Goal: Information Seeking & Learning: Learn about a topic

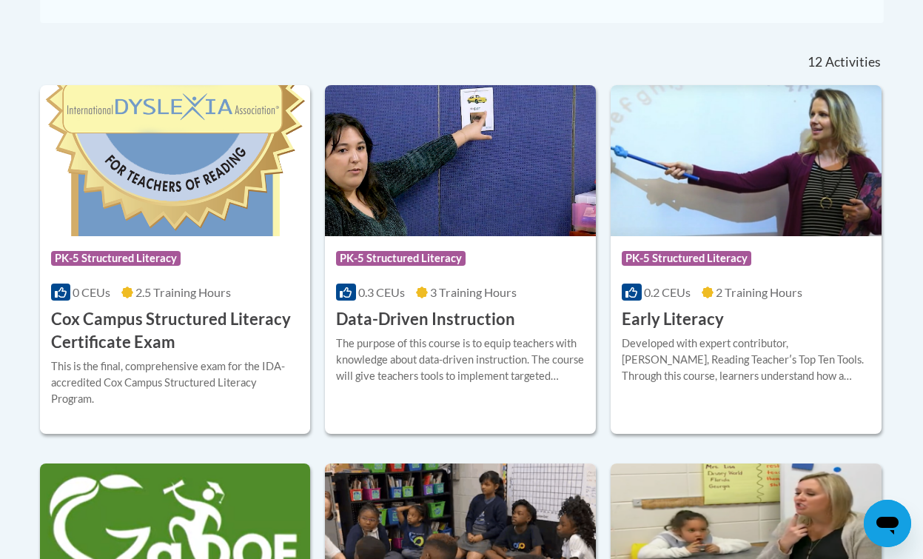
scroll to position [602, 0]
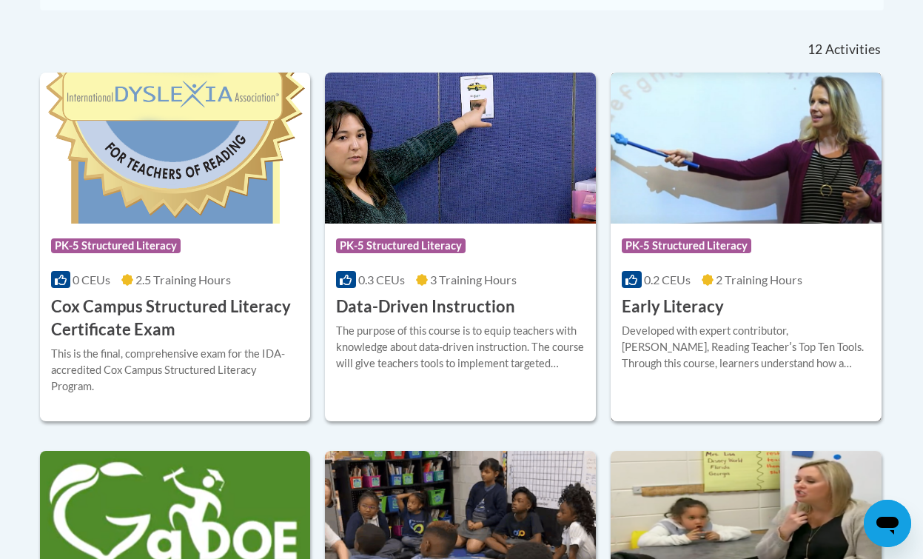
click at [716, 276] on span "2 Training Hours" at bounding box center [759, 279] width 87 height 14
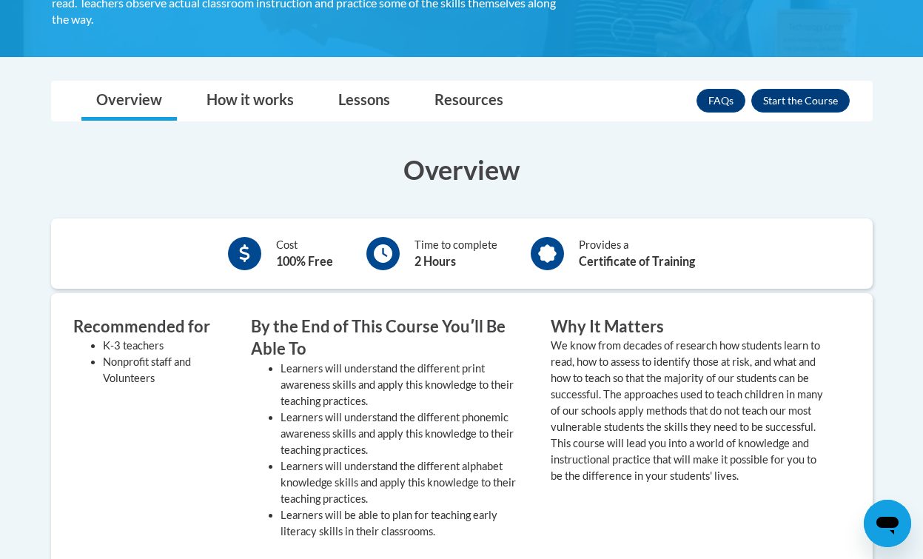
scroll to position [374, 0]
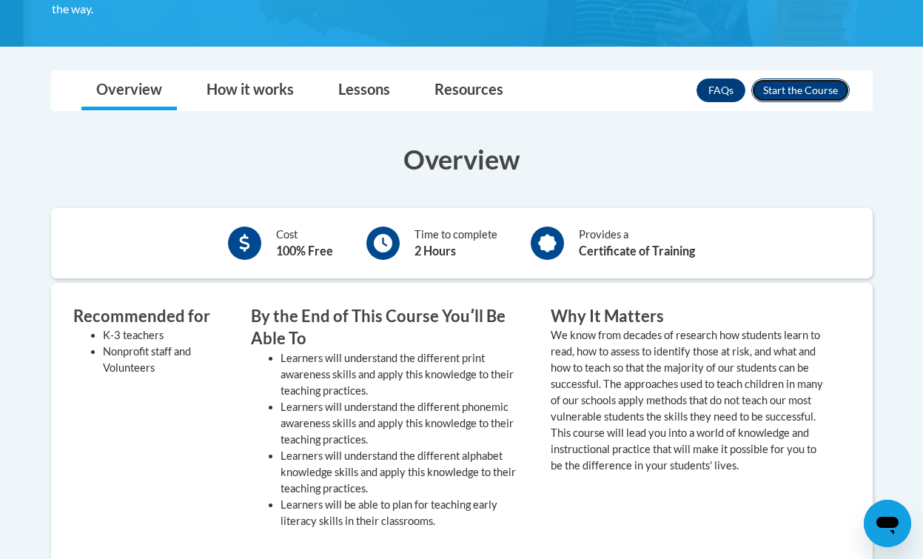
click at [794, 93] on button "Enroll" at bounding box center [800, 90] width 98 height 24
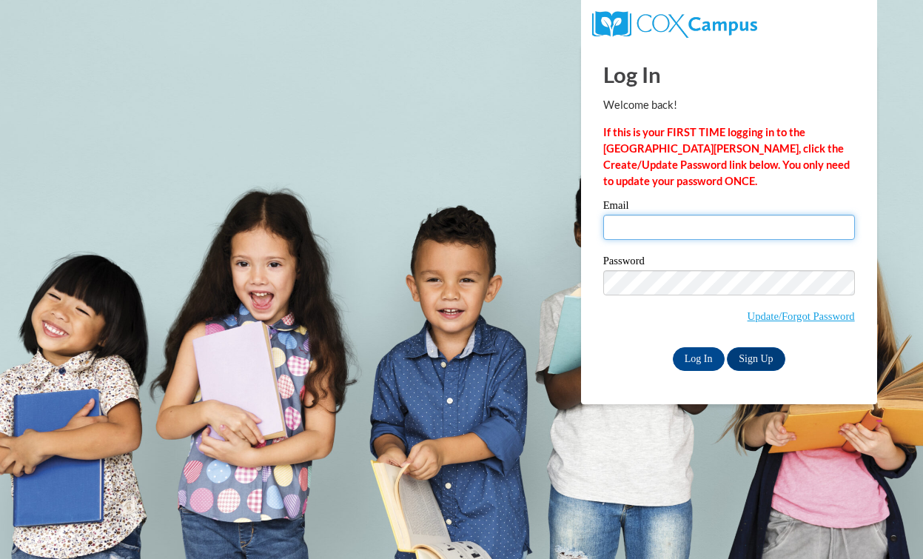
click at [707, 228] on input "Email" at bounding box center [729, 227] width 252 height 25
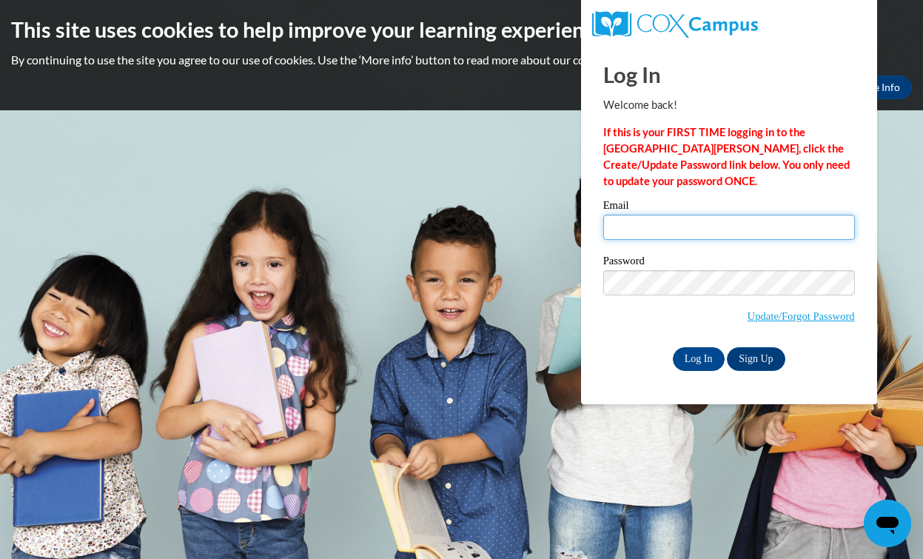
type input "dmorsching@georgiasouthern.edu"
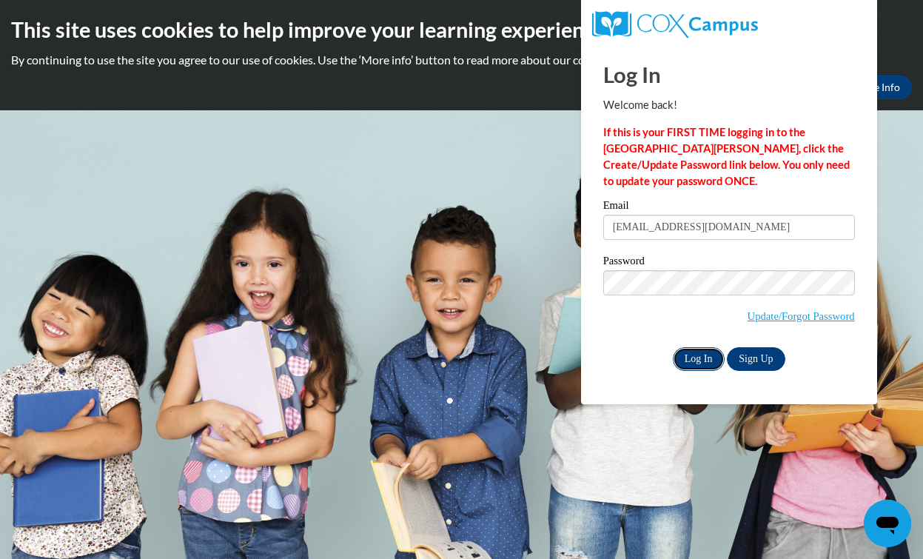
click at [706, 355] on input "Log In" at bounding box center [699, 359] width 52 height 24
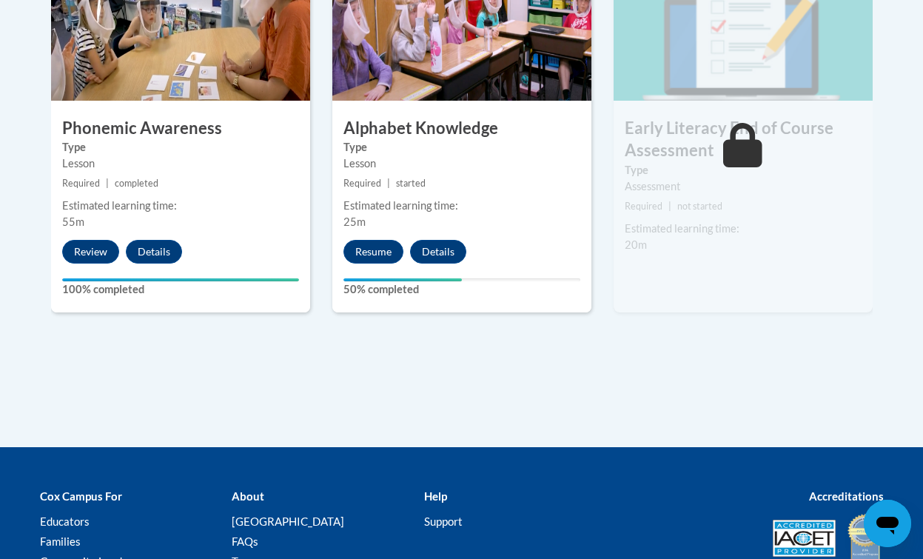
scroll to position [952, 0]
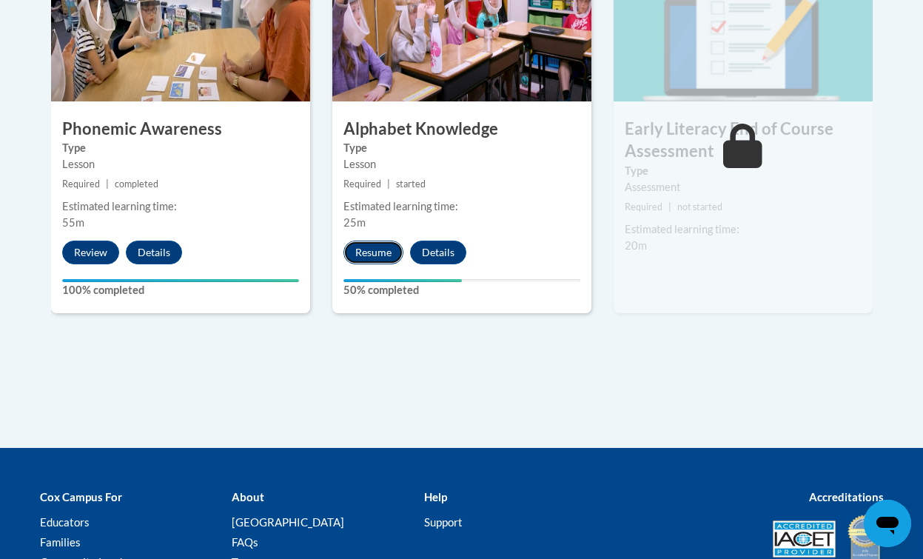
click at [363, 251] on button "Resume" at bounding box center [373, 253] width 60 height 24
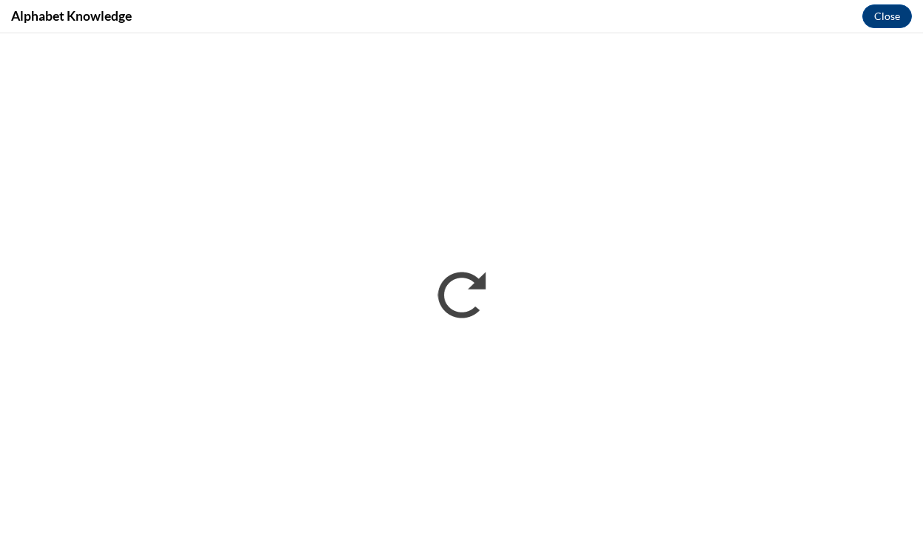
scroll to position [0, 0]
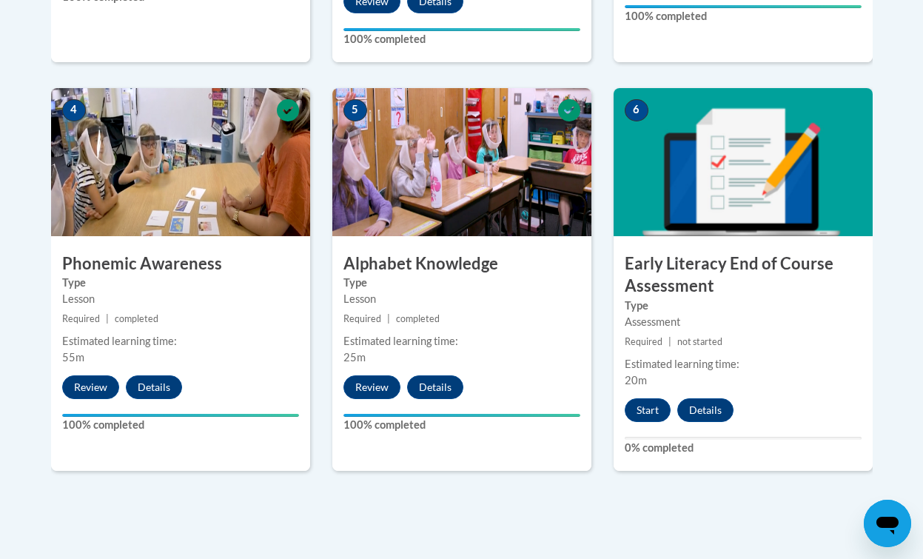
scroll to position [813, 0]
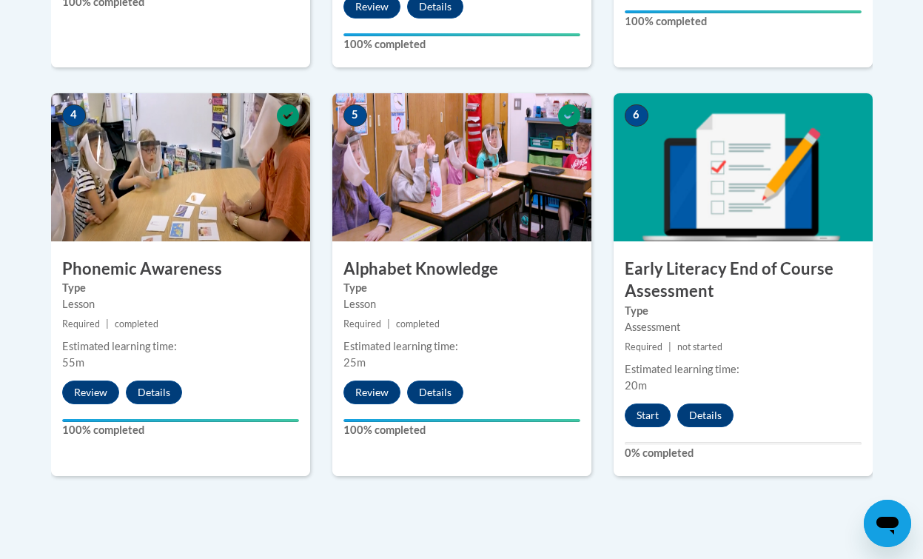
click at [656, 426] on div "6 Early Literacy End of Course Assessment Type Assessment Required | not starte…" at bounding box center [742, 284] width 259 height 383
click at [656, 415] on button "Start" at bounding box center [648, 415] width 46 height 24
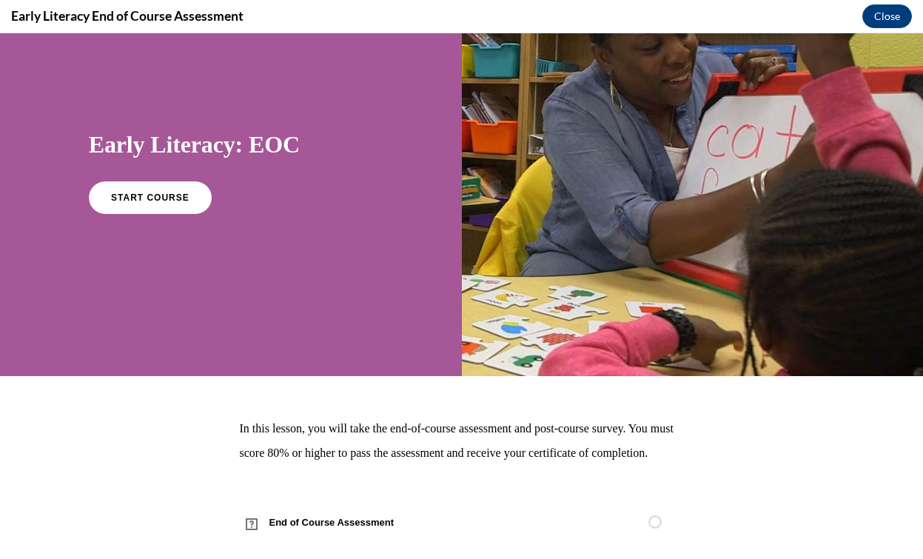
scroll to position [113, 0]
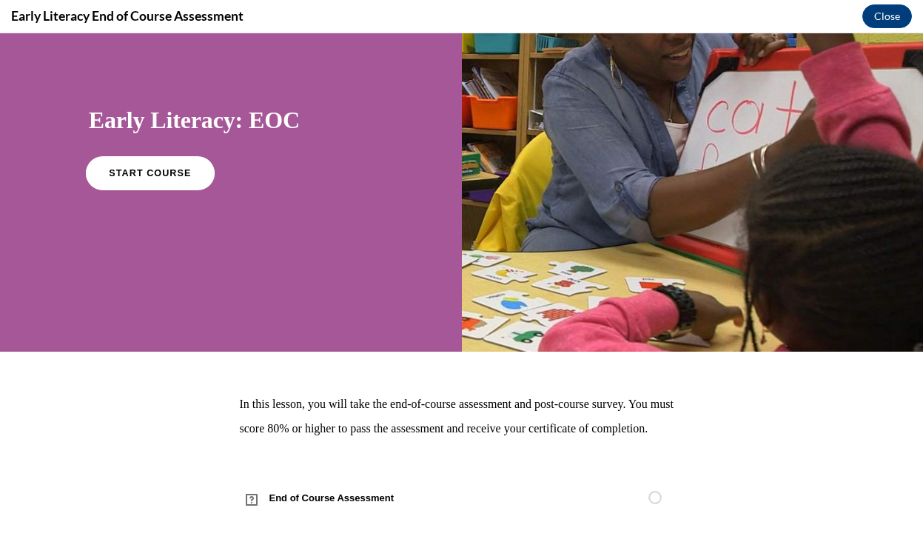
click at [184, 156] on link "START COURSE" at bounding box center [150, 173] width 129 height 34
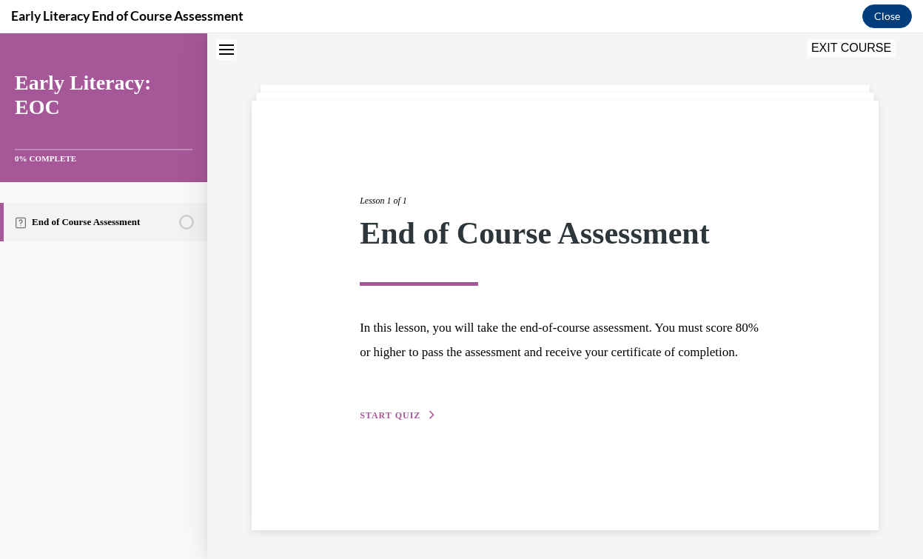
scroll to position [47, 0]
click at [417, 423] on div "Lesson 1 of 1 End of Course Assessment In this lesson, you will take the end-of…" at bounding box center [565, 290] width 433 height 263
click at [417, 420] on span "START QUIZ" at bounding box center [390, 414] width 61 height 10
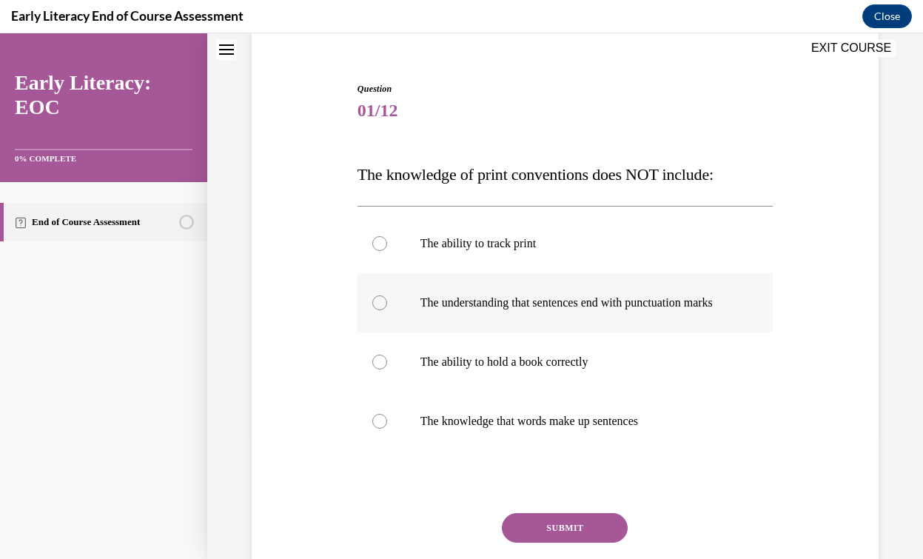
scroll to position [132, 0]
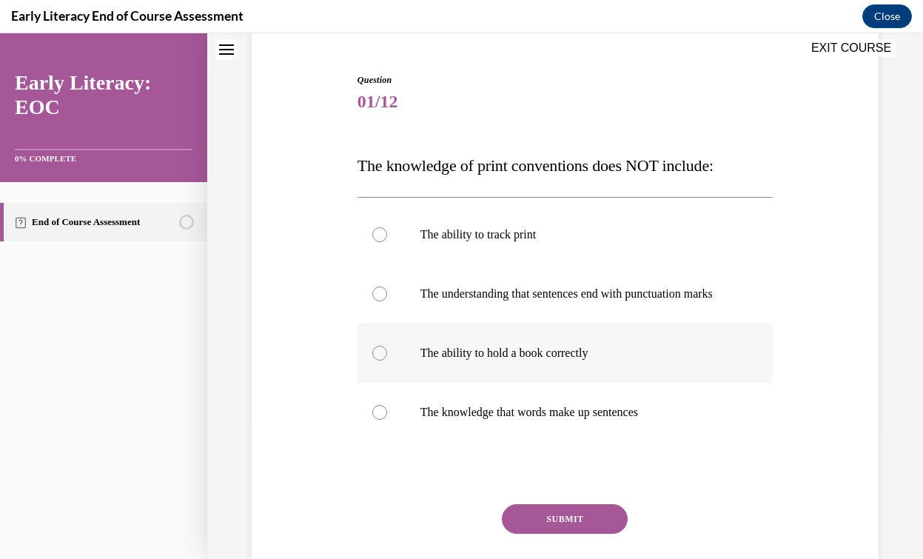
click at [611, 349] on div at bounding box center [564, 352] width 415 height 59
click at [590, 534] on button "SUBMIT" at bounding box center [565, 519] width 126 height 30
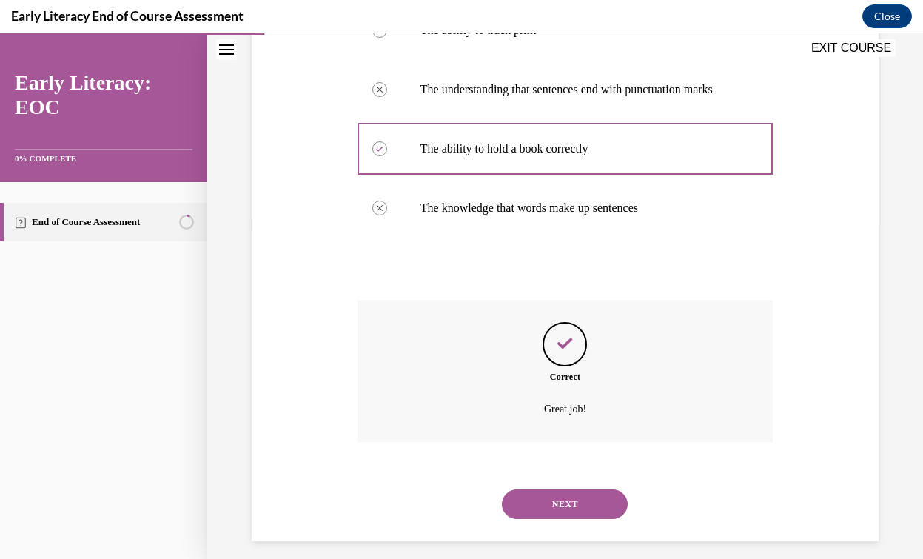
scroll to position [363, 0]
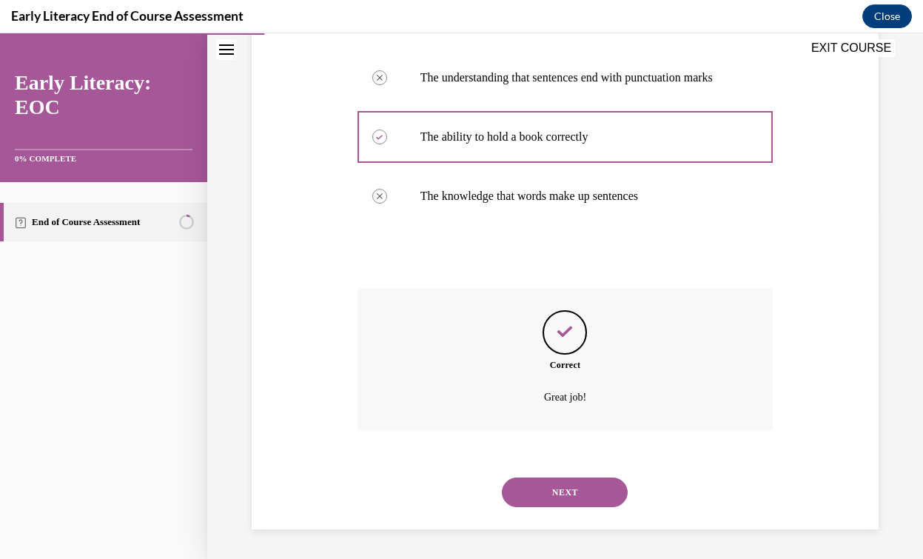
click at [594, 500] on button "NEXT" at bounding box center [565, 492] width 126 height 30
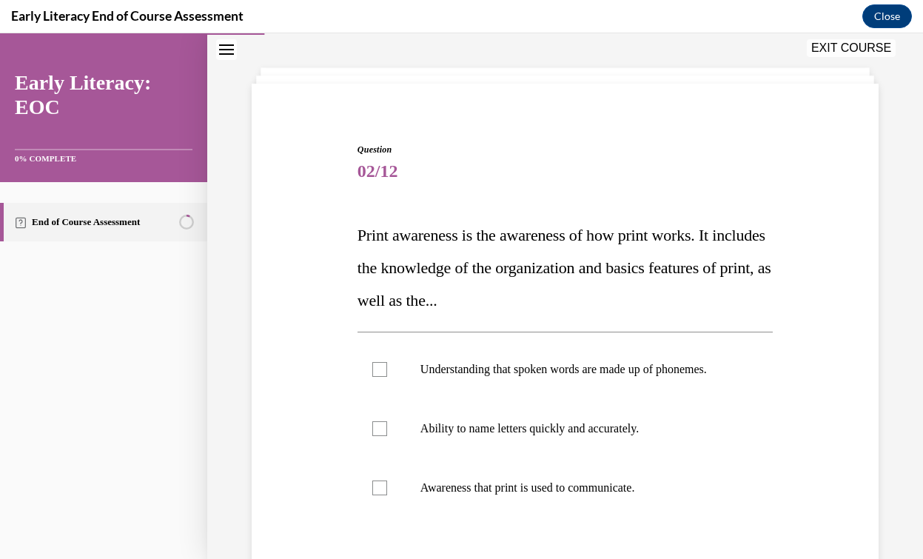
scroll to position [115, 0]
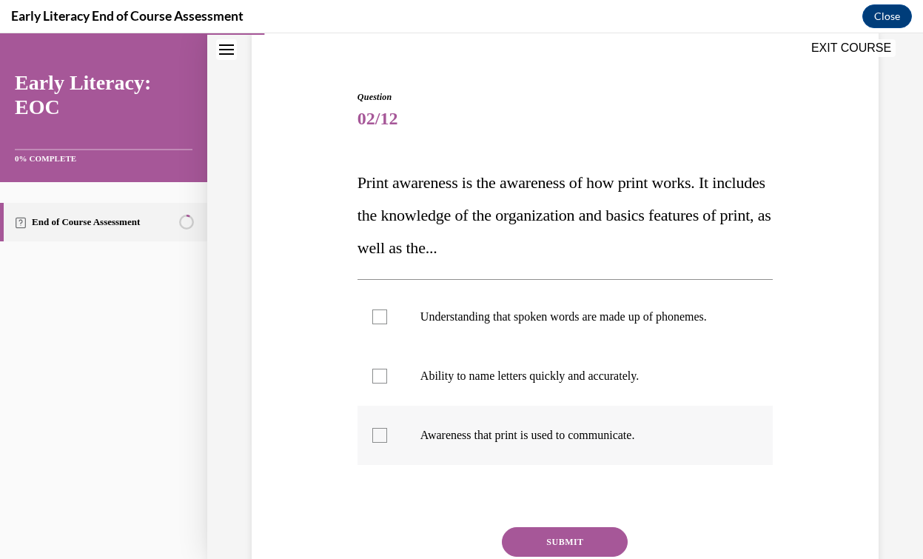
click at [619, 428] on p "Awareness that print is used to communicate." at bounding box center [577, 435] width 315 height 15
click at [592, 528] on button "SUBMIT" at bounding box center [565, 542] width 126 height 30
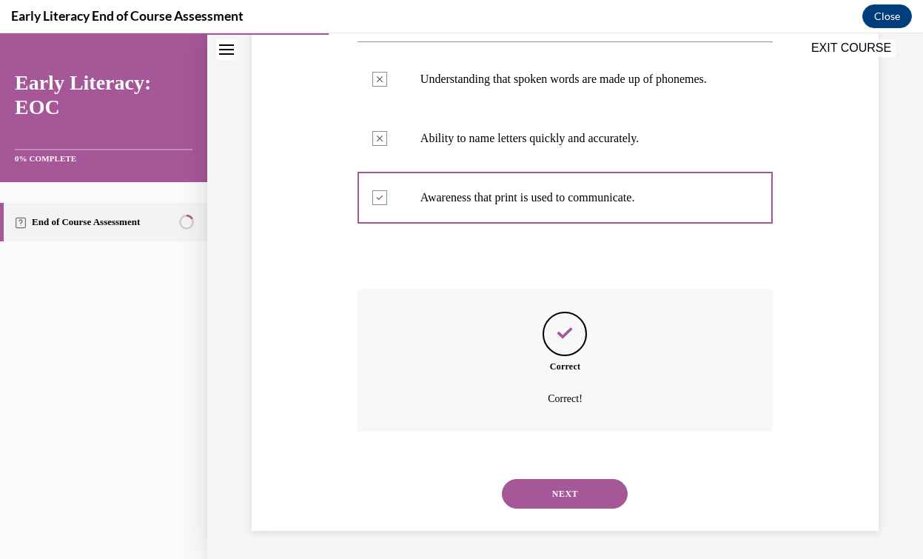
scroll to position [354, 0]
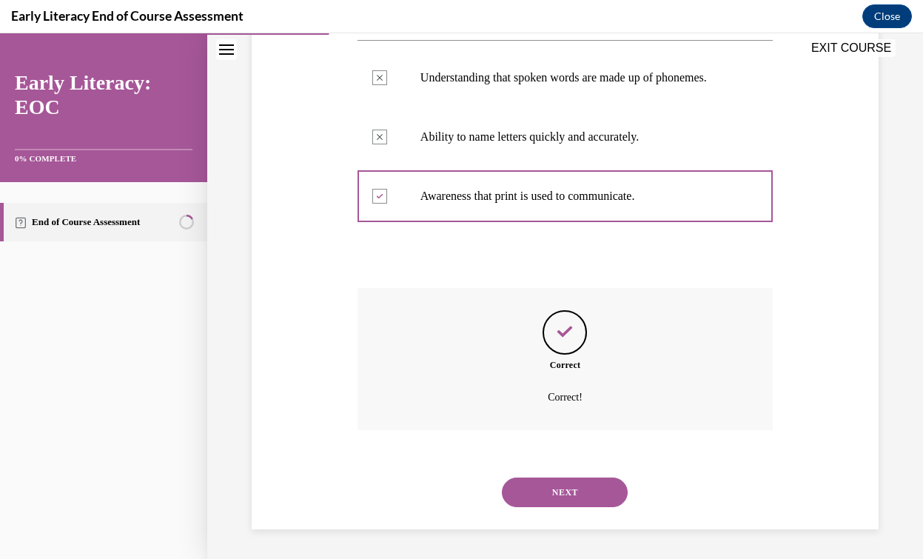
click at [597, 494] on button "NEXT" at bounding box center [565, 492] width 126 height 30
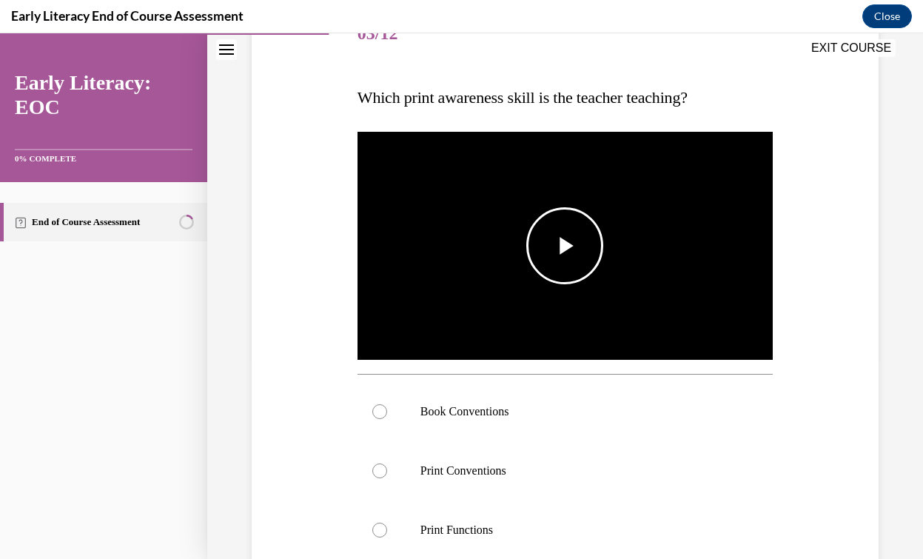
scroll to position [250, 0]
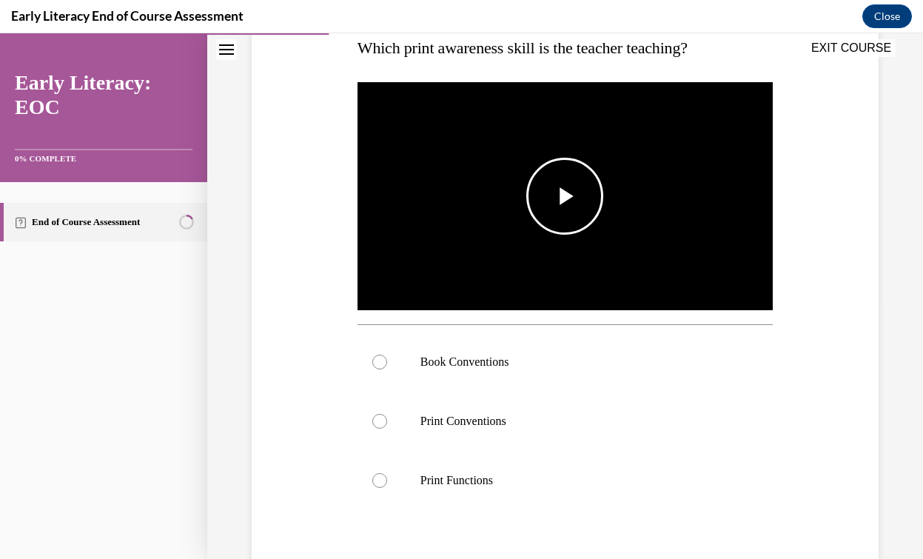
click at [565, 196] on span "Video player" at bounding box center [565, 196] width 0 height 0
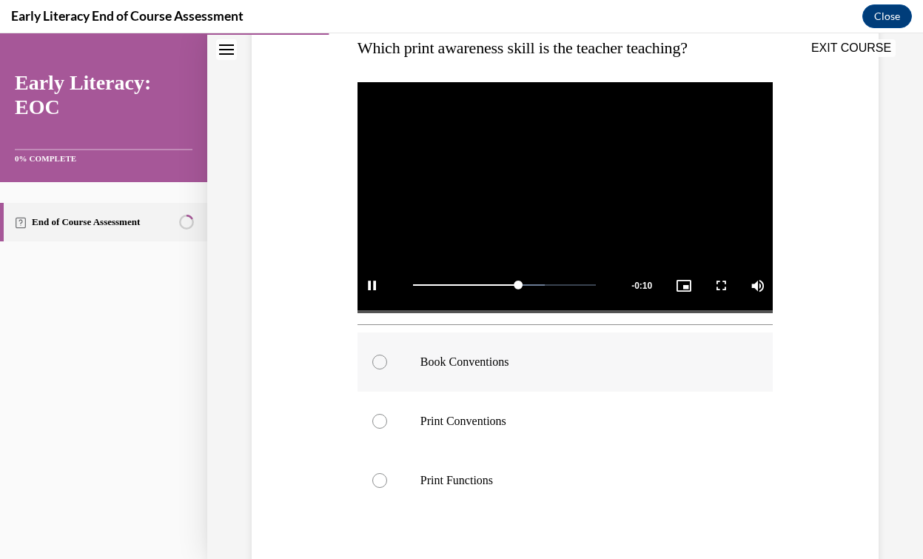
click at [420, 356] on p "Book Conventions" at bounding box center [577, 361] width 315 height 15
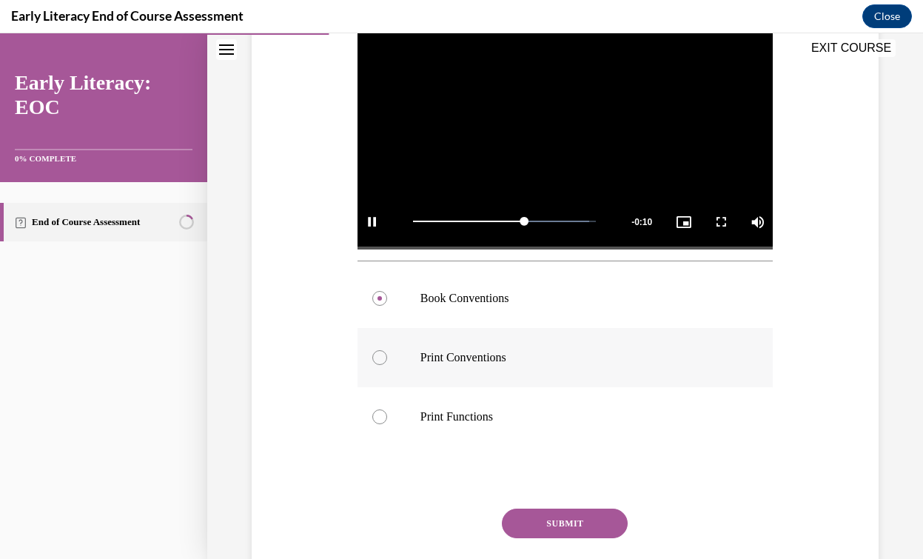
scroll to position [328, 0]
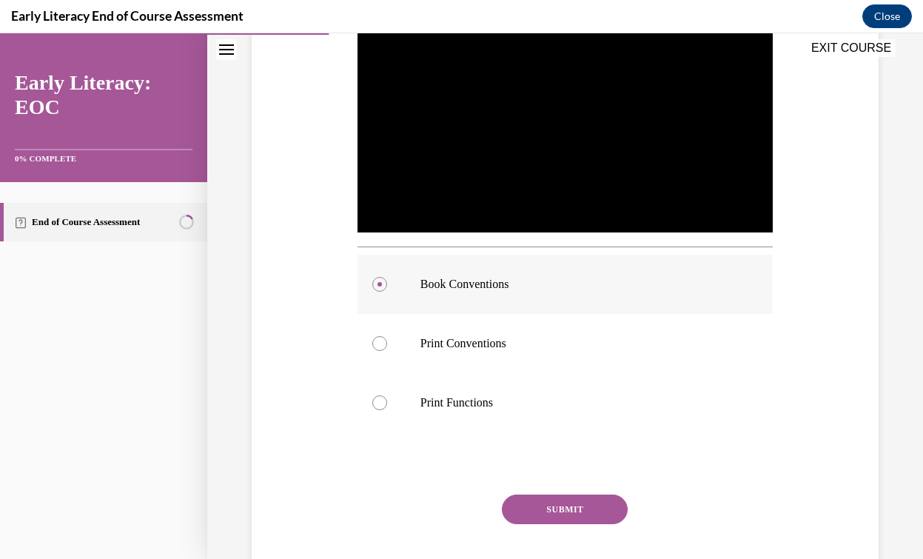
click at [467, 289] on p "Book Conventions" at bounding box center [577, 284] width 315 height 15
click at [448, 341] on p "Print Conventions" at bounding box center [577, 343] width 315 height 15
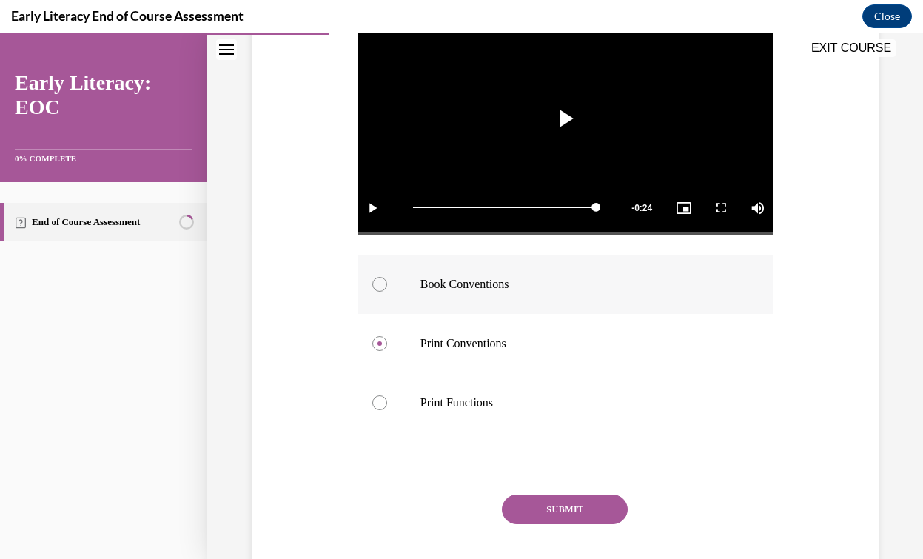
click at [512, 293] on div at bounding box center [564, 284] width 415 height 59
click at [574, 493] on div "Question 03/12 Which print awareness skill is the teacher teaching? Video Playe…" at bounding box center [564, 247] width 415 height 738
click at [580, 506] on button "SUBMIT" at bounding box center [565, 509] width 126 height 30
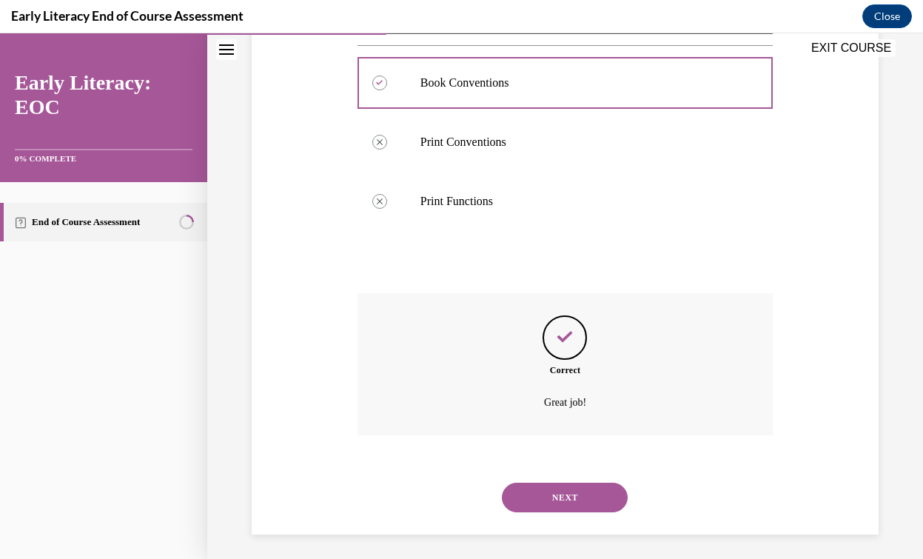
scroll to position [534, 0]
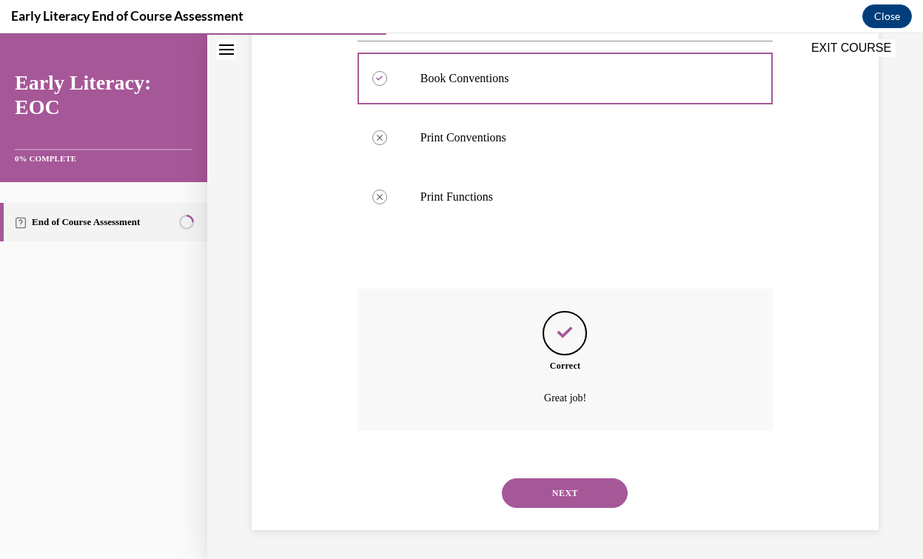
click at [580, 506] on button "NEXT" at bounding box center [565, 493] width 126 height 30
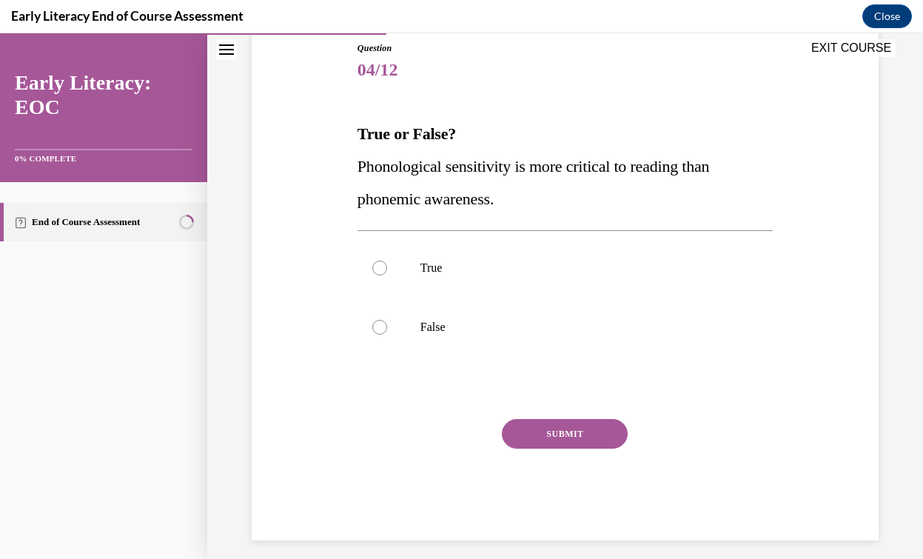
scroll to position [175, 0]
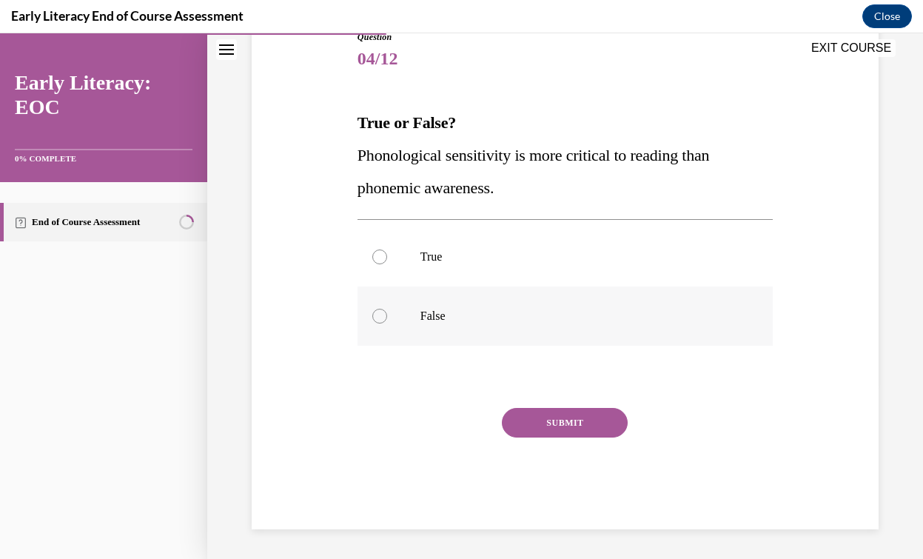
click at [423, 316] on p "False" at bounding box center [577, 316] width 315 height 15
click at [568, 423] on button "SUBMIT" at bounding box center [565, 423] width 126 height 30
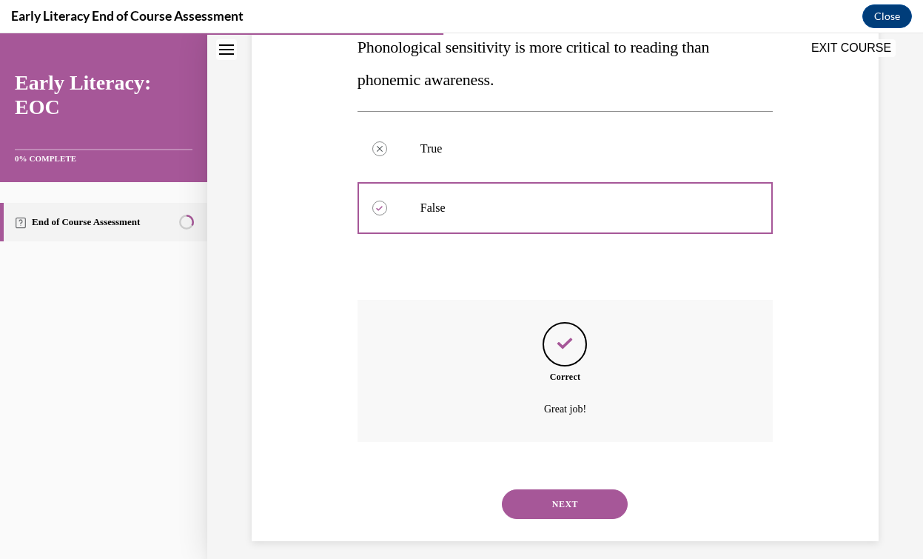
scroll to position [295, 0]
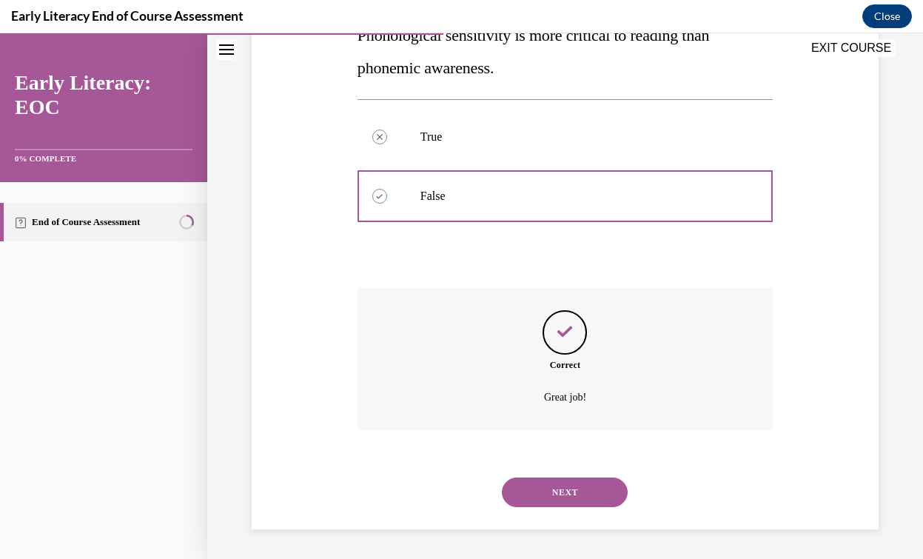
click at [554, 480] on button "NEXT" at bounding box center [565, 492] width 126 height 30
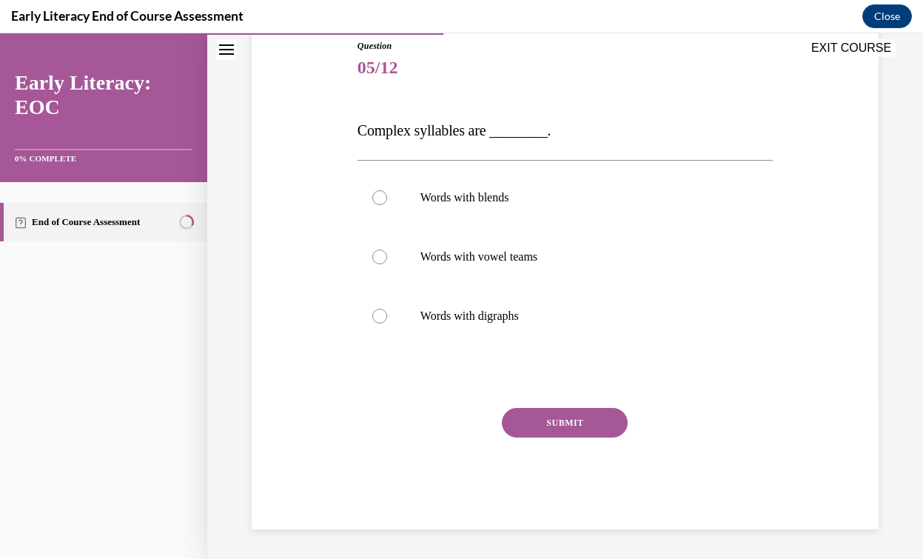
scroll to position [164, 0]
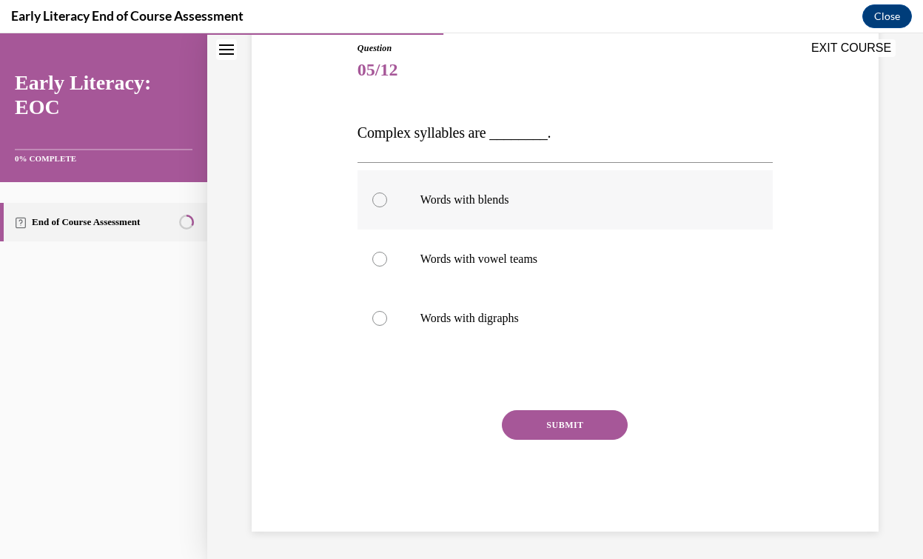
click at [452, 214] on div at bounding box center [564, 199] width 415 height 59
click at [563, 416] on button "SUBMIT" at bounding box center [565, 425] width 126 height 30
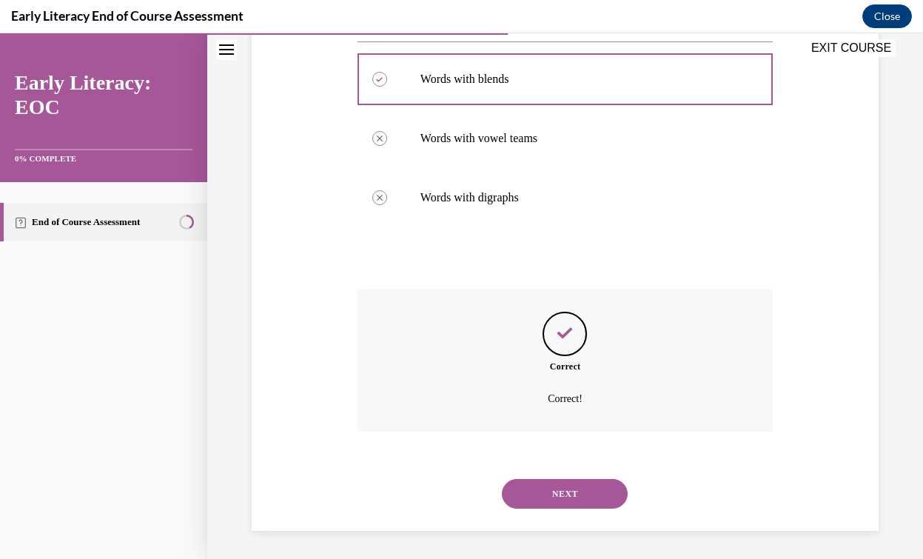
scroll to position [286, 0]
click at [569, 491] on button "NEXT" at bounding box center [565, 492] width 126 height 30
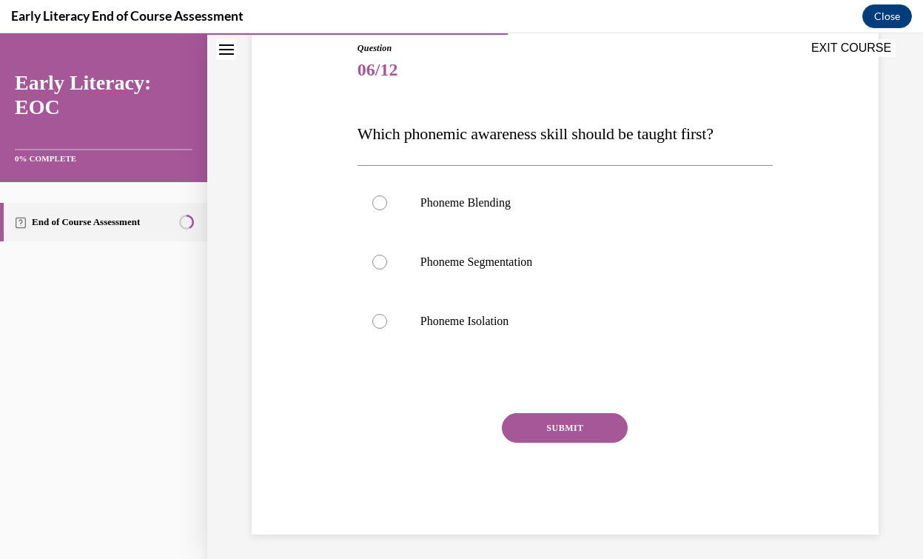
scroll to position [169, 0]
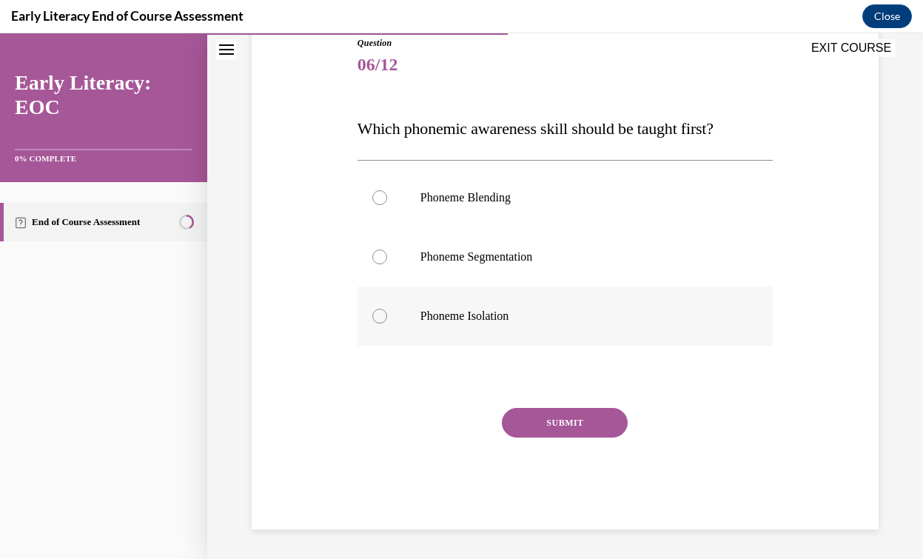
click at [474, 321] on p "Phoneme Isolation" at bounding box center [577, 316] width 315 height 15
click at [586, 426] on button "SUBMIT" at bounding box center [565, 423] width 126 height 30
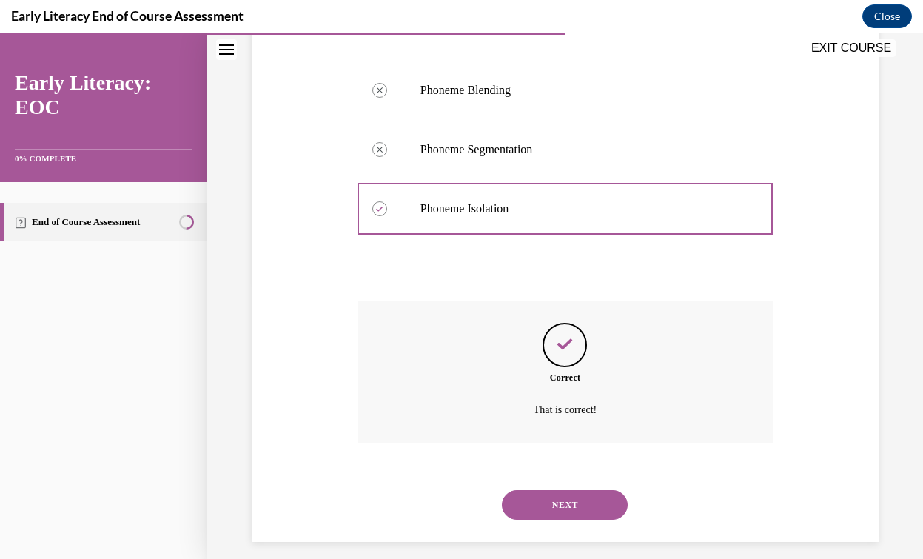
scroll to position [289, 0]
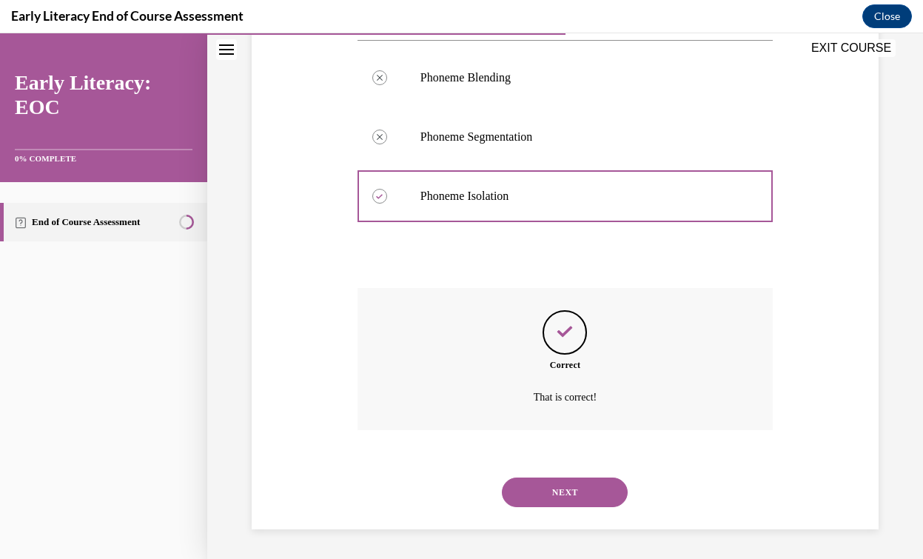
click at [573, 494] on button "NEXT" at bounding box center [565, 492] width 126 height 30
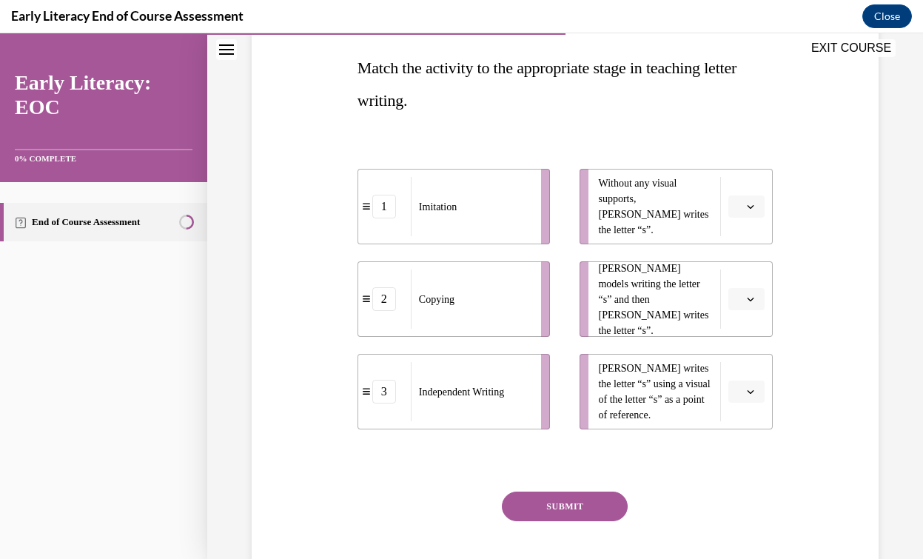
scroll to position [251, 0]
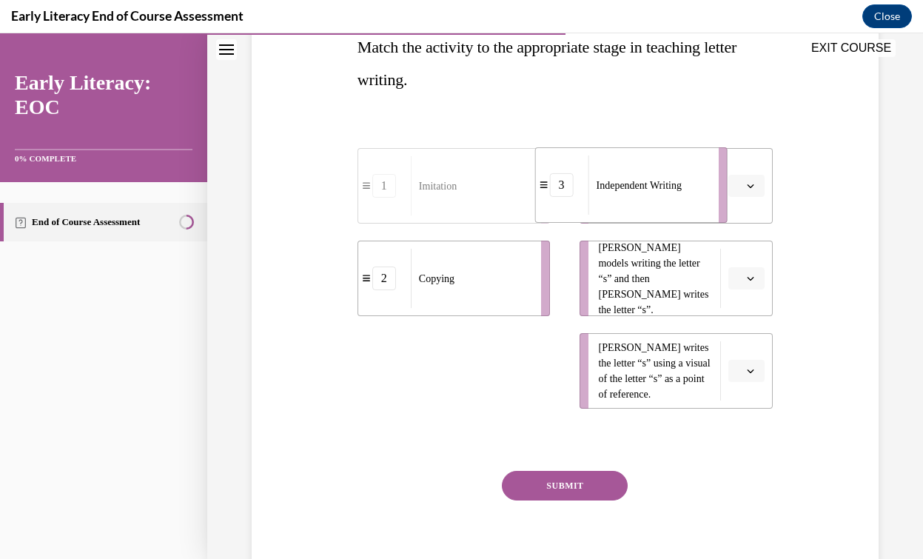
drag, startPoint x: 474, startPoint y: 357, endPoint x: 661, endPoint y: 172, distance: 262.7
click at [661, 172] on div "Independent Writing" at bounding box center [648, 184] width 121 height 59
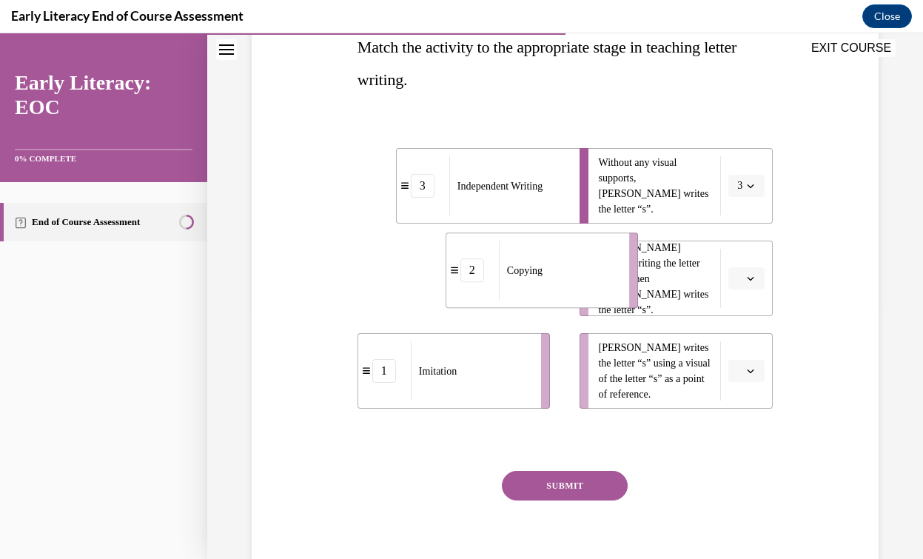
drag, startPoint x: 511, startPoint y: 279, endPoint x: 599, endPoint y: 271, distance: 88.4
click at [599, 271] on div "Copying" at bounding box center [559, 270] width 121 height 59
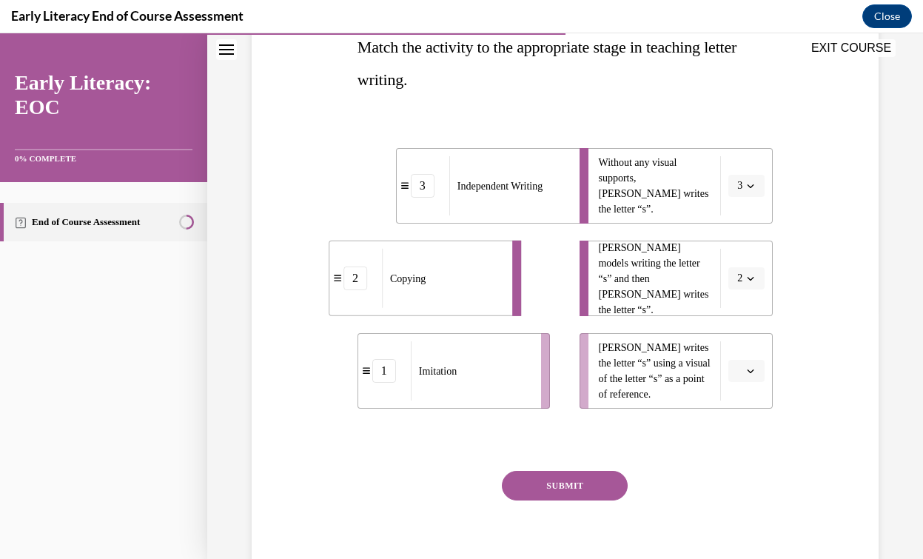
drag, startPoint x: 562, startPoint y: 300, endPoint x: 495, endPoint y: 299, distance: 67.3
click at [495, 299] on div "Copying" at bounding box center [442, 278] width 121 height 59
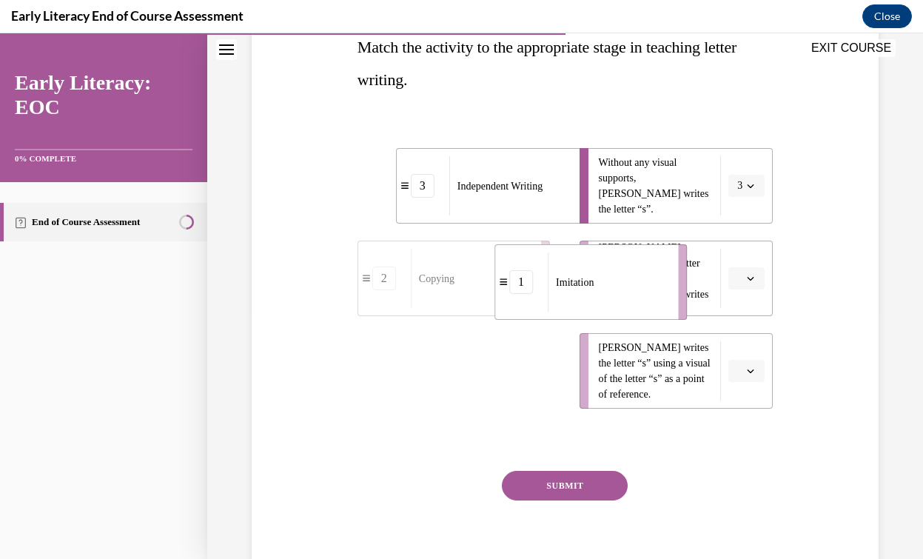
drag, startPoint x: 502, startPoint y: 372, endPoint x: 639, endPoint y: 283, distance: 163.2
click at [639, 283] on div "Imitation" at bounding box center [608, 281] width 121 height 59
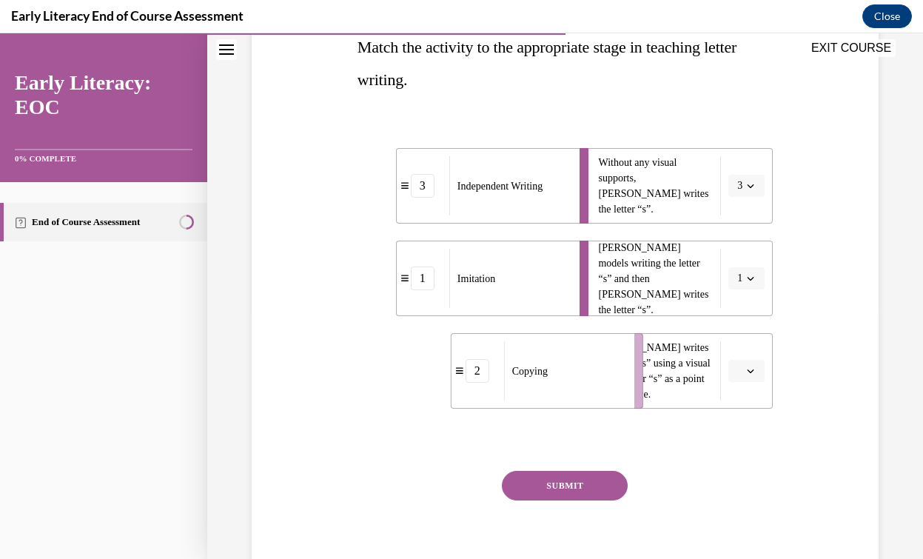
drag, startPoint x: 483, startPoint y: 365, endPoint x: 577, endPoint y: 365, distance: 94.0
click at [577, 365] on div "Copying" at bounding box center [564, 370] width 121 height 59
click at [599, 492] on button "SUBMIT" at bounding box center [565, 486] width 126 height 30
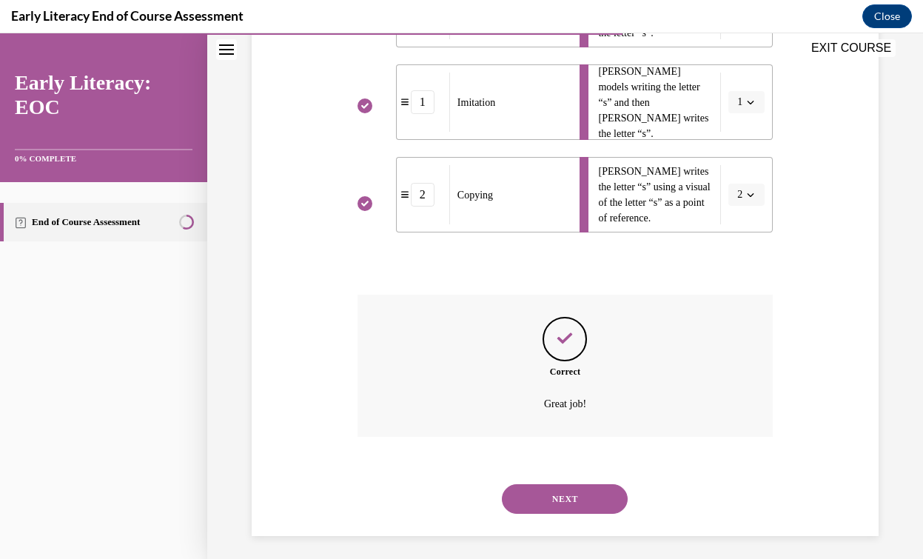
scroll to position [434, 0]
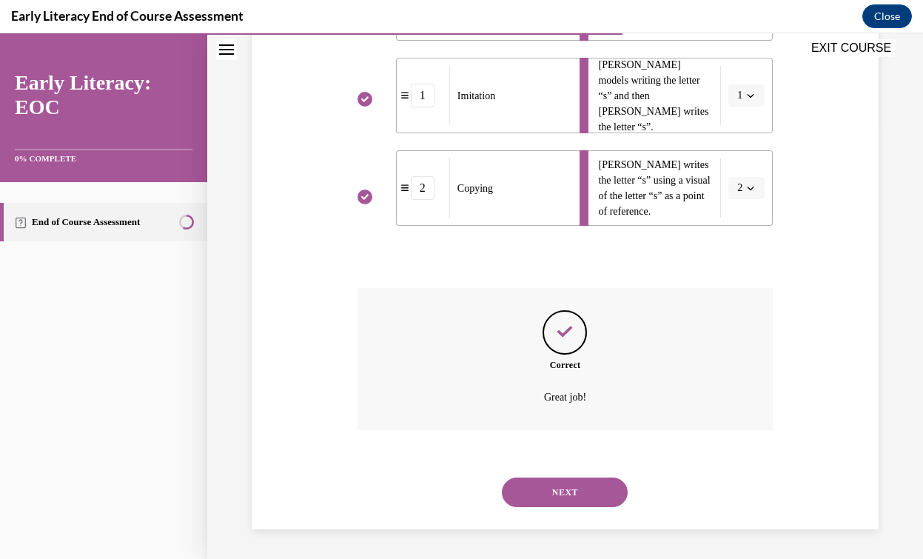
click at [599, 492] on button "NEXT" at bounding box center [565, 492] width 126 height 30
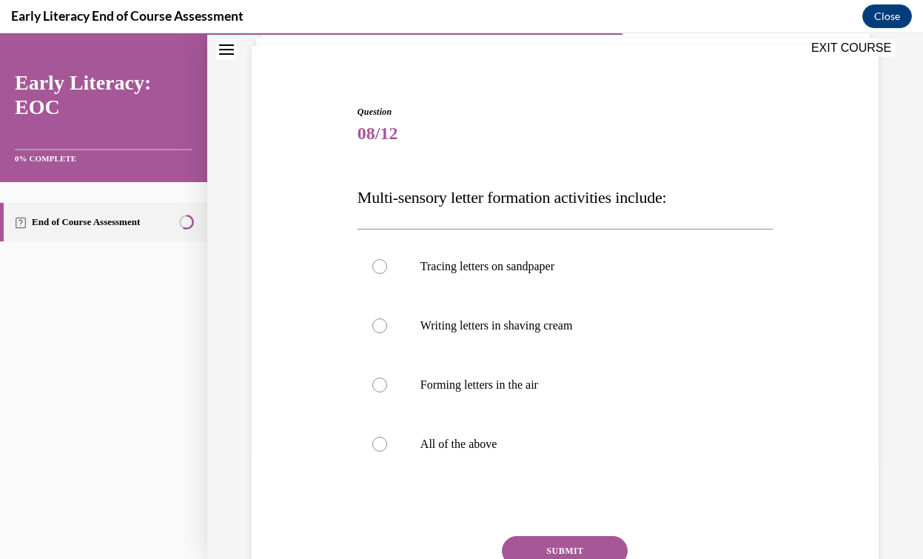
scroll to position [109, 0]
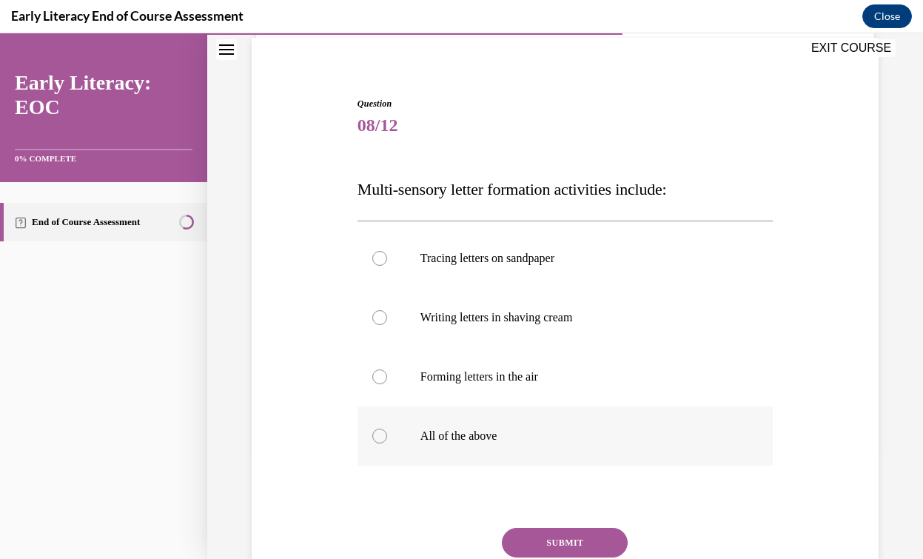
click at [463, 446] on div at bounding box center [564, 435] width 415 height 59
click at [552, 535] on button "SUBMIT" at bounding box center [565, 543] width 126 height 30
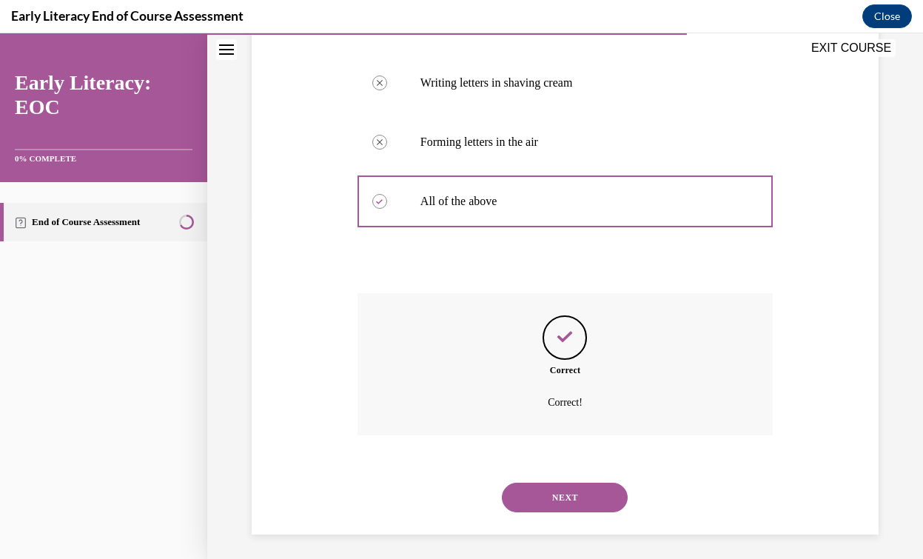
scroll to position [349, 0]
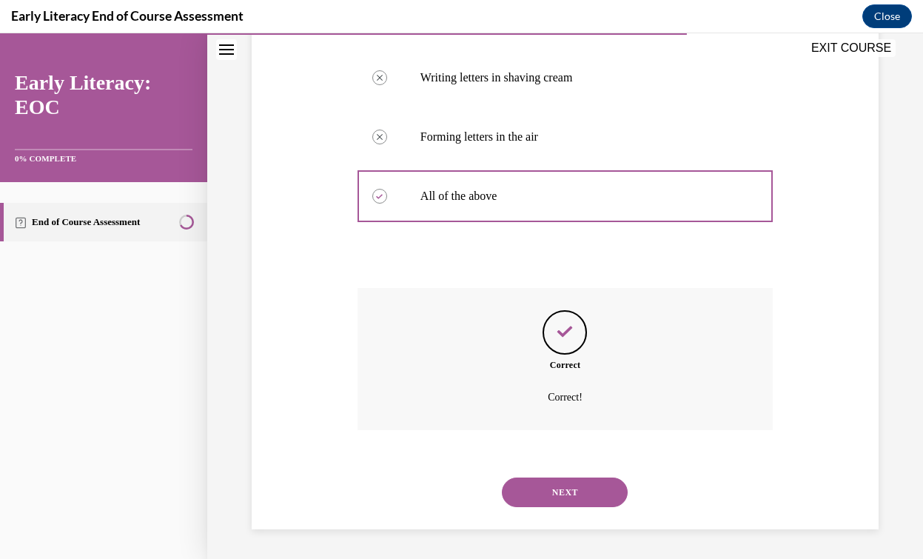
click at [579, 498] on button "NEXT" at bounding box center [565, 492] width 126 height 30
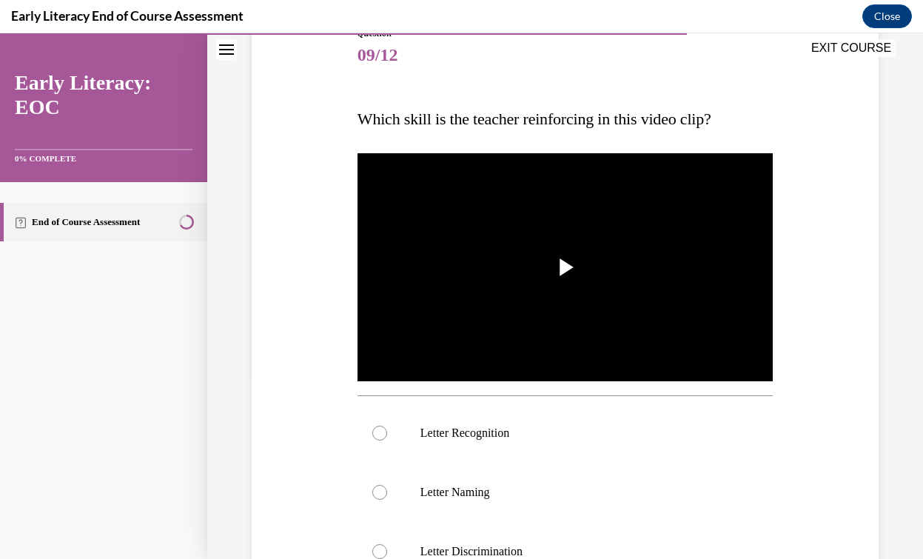
scroll to position [180, 0]
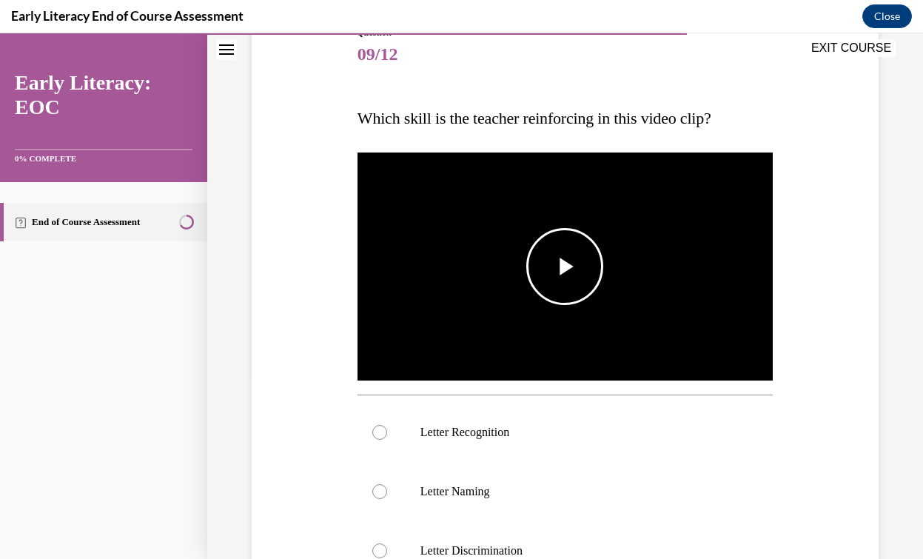
click at [565, 266] on span "Video player" at bounding box center [565, 266] width 0 height 0
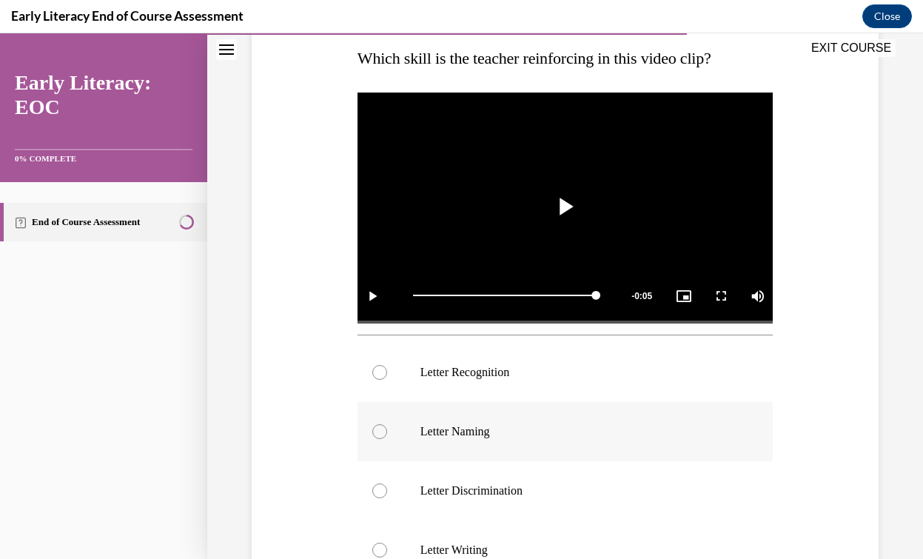
scroll to position [236, 0]
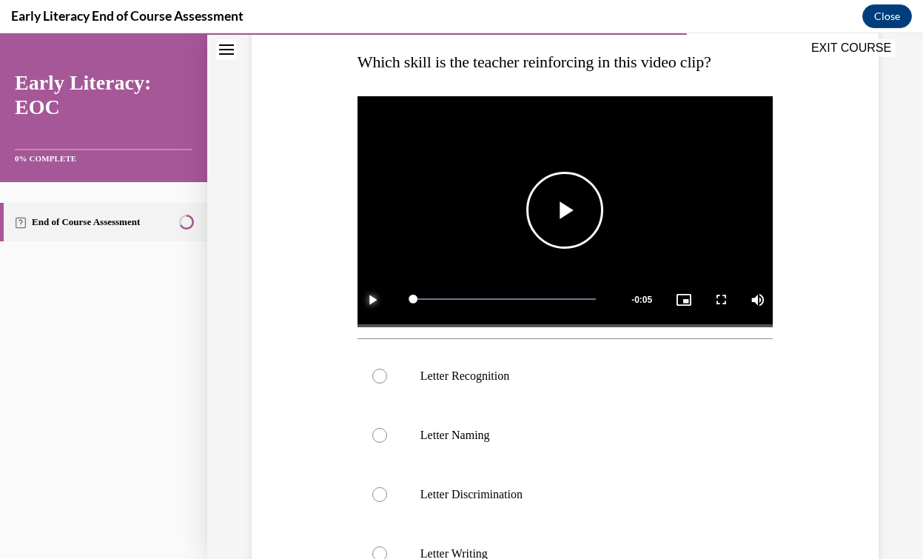
click at [368, 299] on span "Video player" at bounding box center [372, 299] width 30 height 0
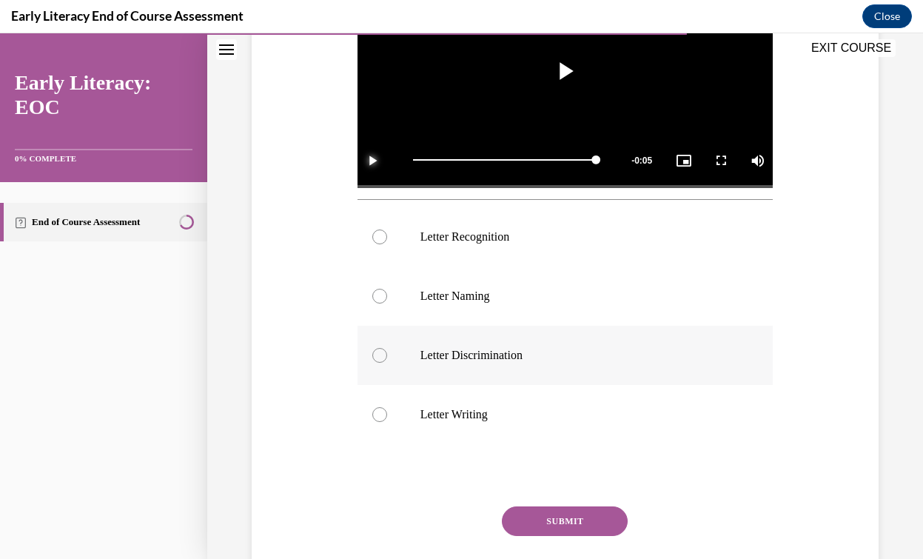
scroll to position [357, 0]
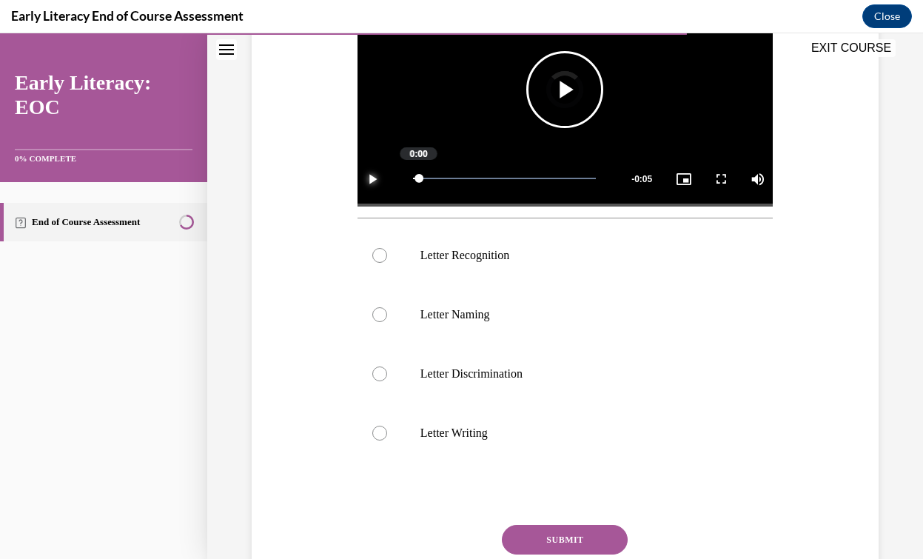
drag, startPoint x: 591, startPoint y: 177, endPoint x: 417, endPoint y: 196, distance: 175.7
click at [417, 195] on div "Loaded : 100.00% 0:00 0:00" at bounding box center [505, 179] width 198 height 56
drag, startPoint x: 417, startPoint y: 177, endPoint x: 406, endPoint y: 179, distance: 12.0
click at [407, 178] on div "Loaded : 100.00% 0:00 0:00" at bounding box center [505, 179] width 198 height 56
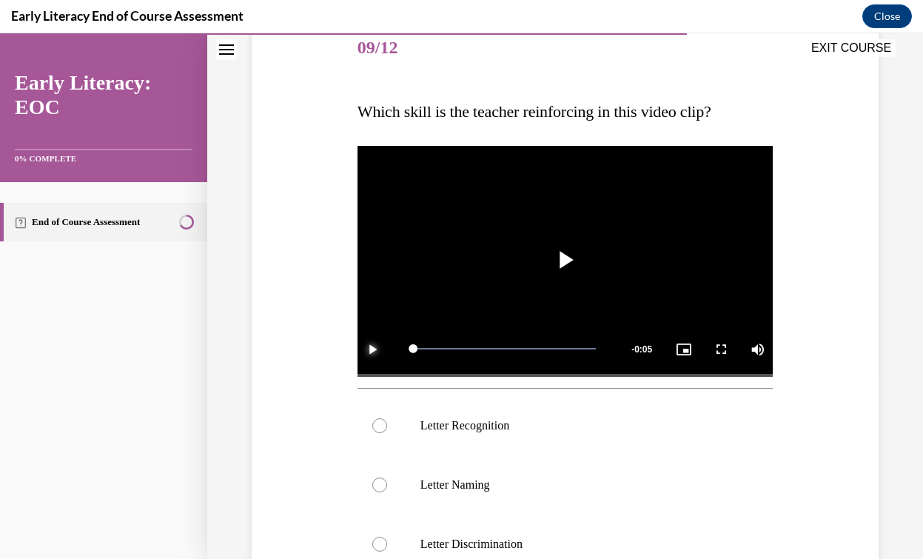
scroll to position [195, 0]
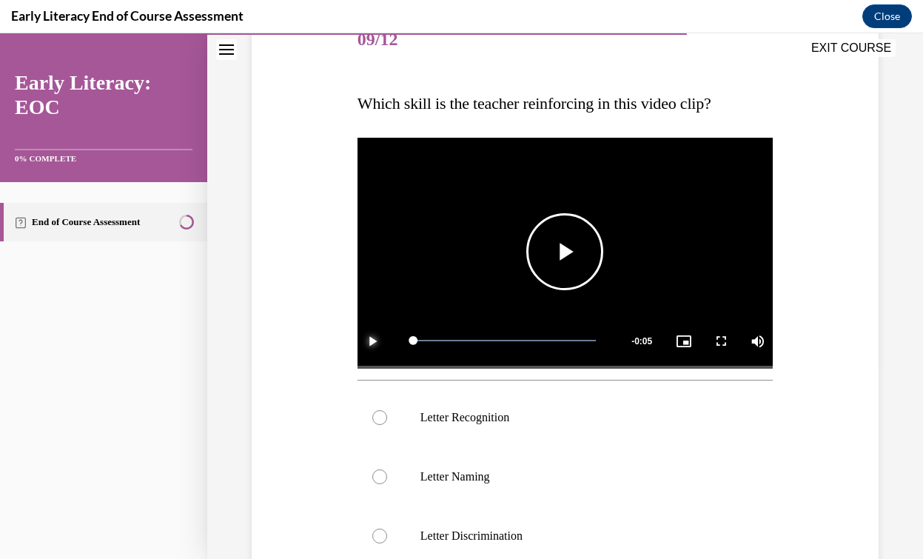
click at [369, 340] on span "Video player" at bounding box center [372, 340] width 30 height 0
click at [385, 418] on div at bounding box center [379, 417] width 15 height 15
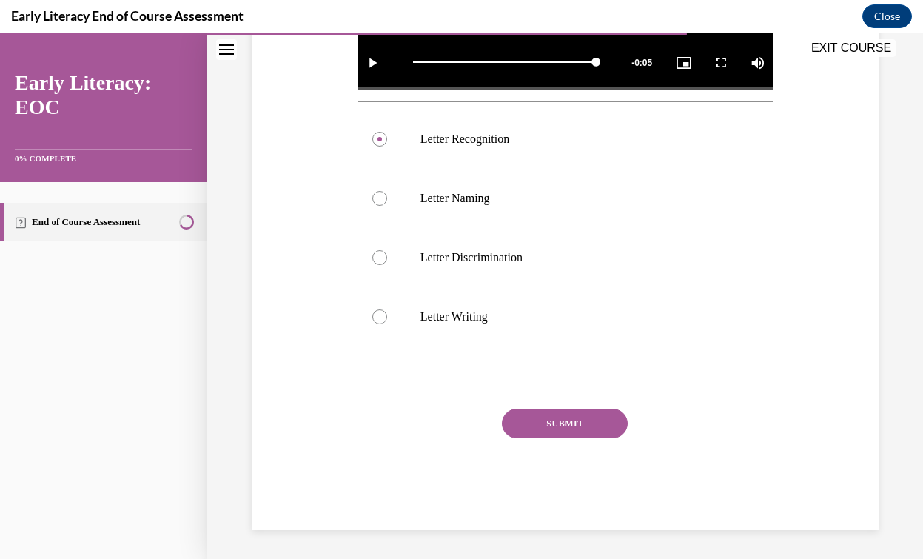
click at [554, 426] on button "SUBMIT" at bounding box center [565, 424] width 126 height 30
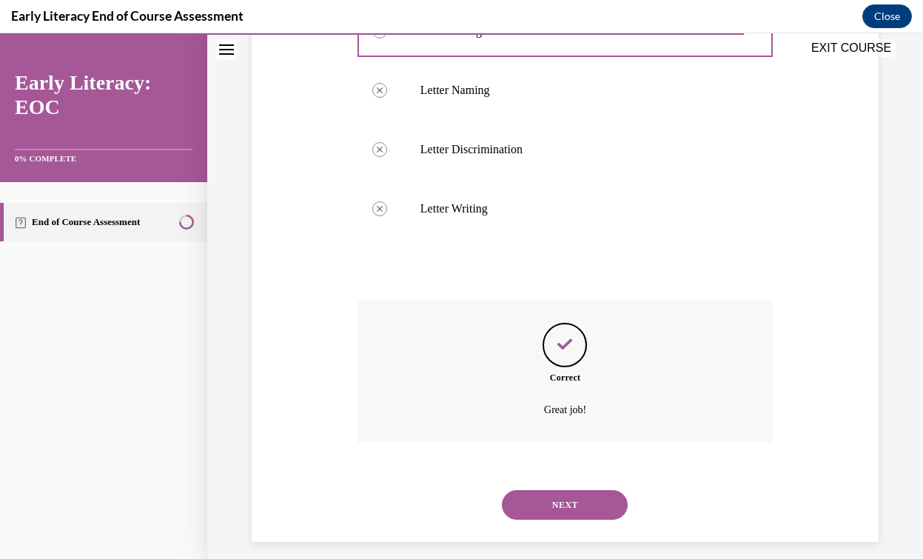
scroll to position [593, 0]
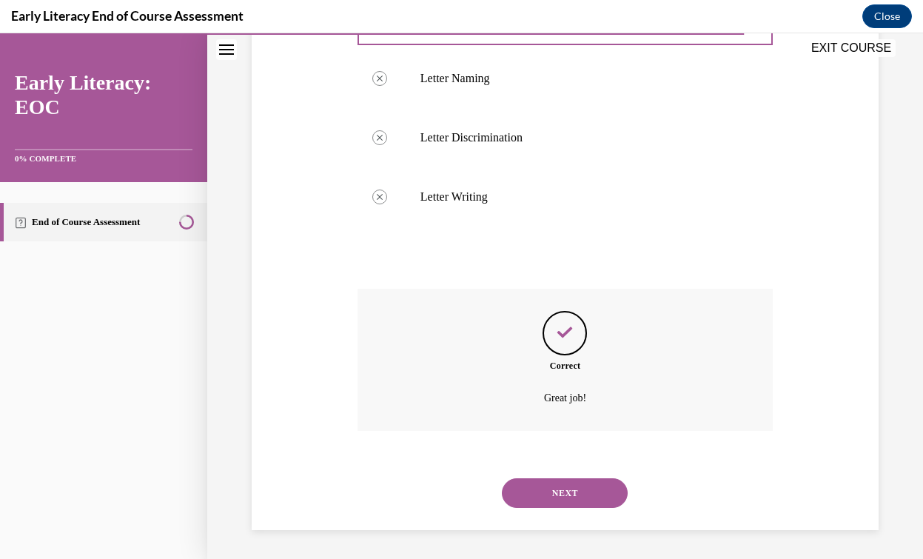
click at [555, 487] on button "NEXT" at bounding box center [565, 493] width 126 height 30
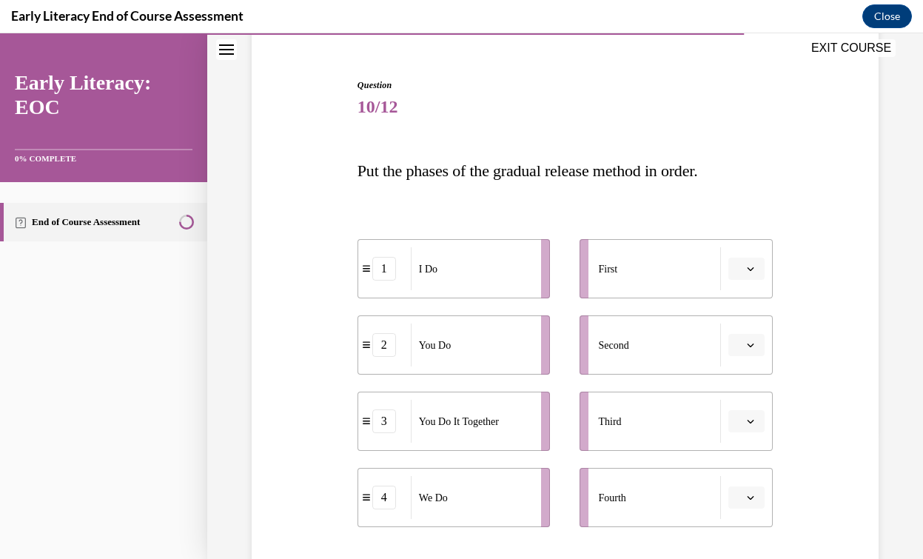
scroll to position [152, 0]
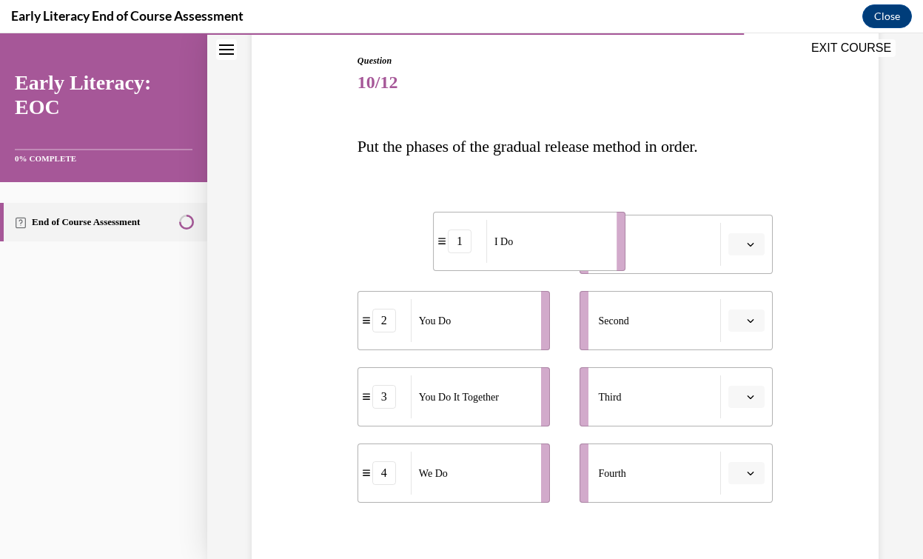
drag, startPoint x: 508, startPoint y: 249, endPoint x: 587, endPoint y: 246, distance: 79.2
click at [587, 246] on div "I Do" at bounding box center [546, 241] width 121 height 43
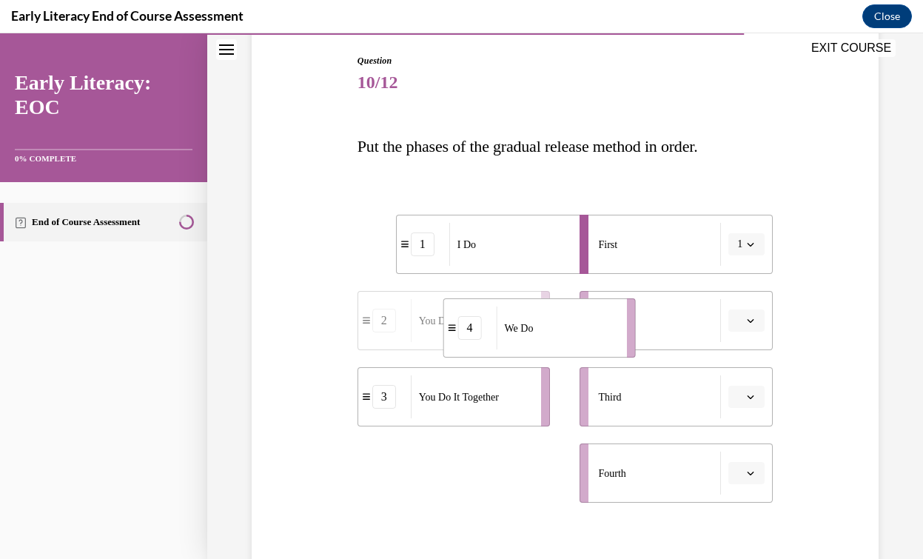
drag, startPoint x: 485, startPoint y: 484, endPoint x: 569, endPoint y: 337, distance: 169.7
click at [569, 337] on div "We Do" at bounding box center [557, 327] width 121 height 43
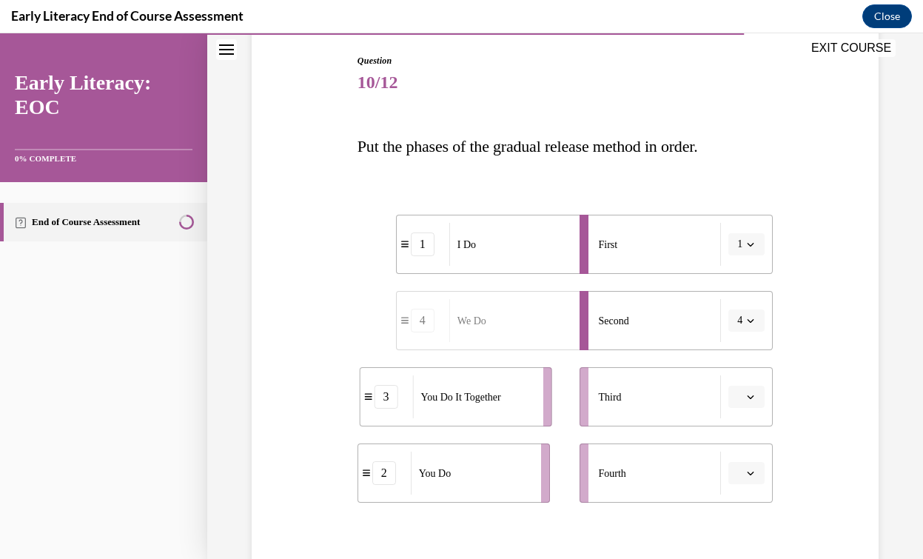
drag, startPoint x: 502, startPoint y: 416, endPoint x: 547, endPoint y: 417, distance: 44.4
click at [534, 417] on div "You Do It Together" at bounding box center [473, 396] width 121 height 43
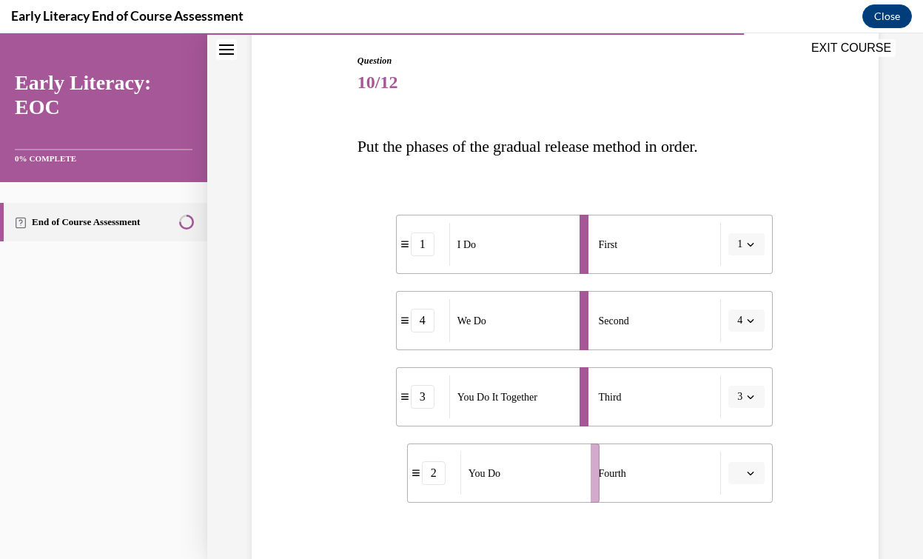
drag, startPoint x: 496, startPoint y: 479, endPoint x: 586, endPoint y: 477, distance: 90.3
click at [582, 477] on div "You Do" at bounding box center [520, 472] width 121 height 43
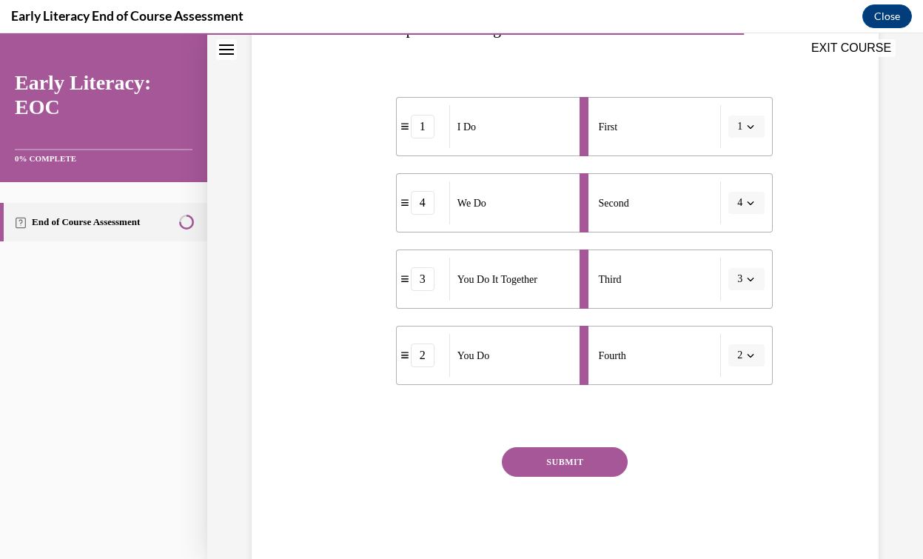
click at [591, 465] on button "SUBMIT" at bounding box center [565, 462] width 126 height 30
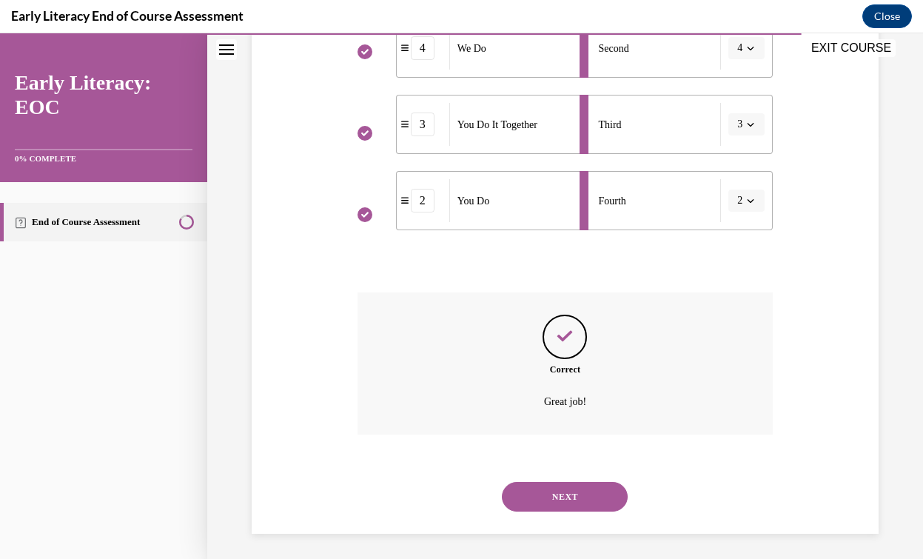
scroll to position [428, 0]
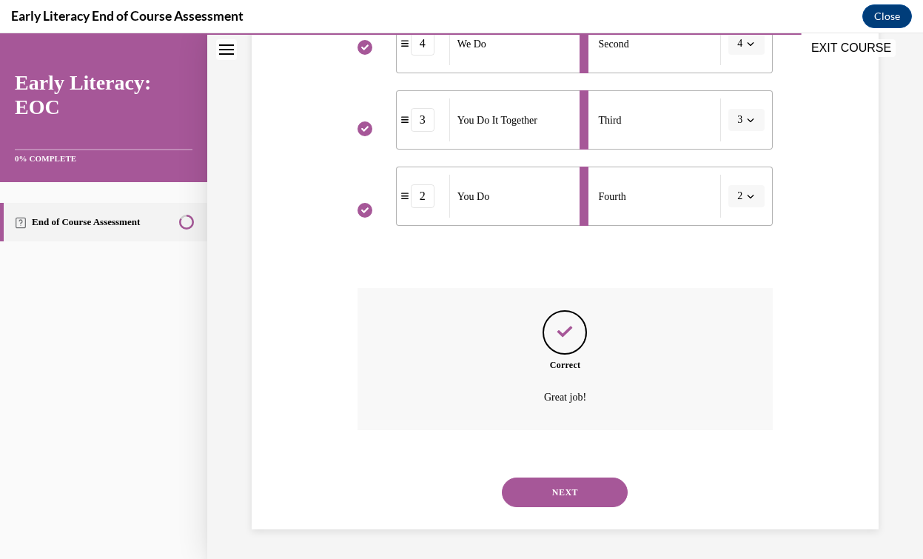
click at [591, 495] on button "NEXT" at bounding box center [565, 492] width 126 height 30
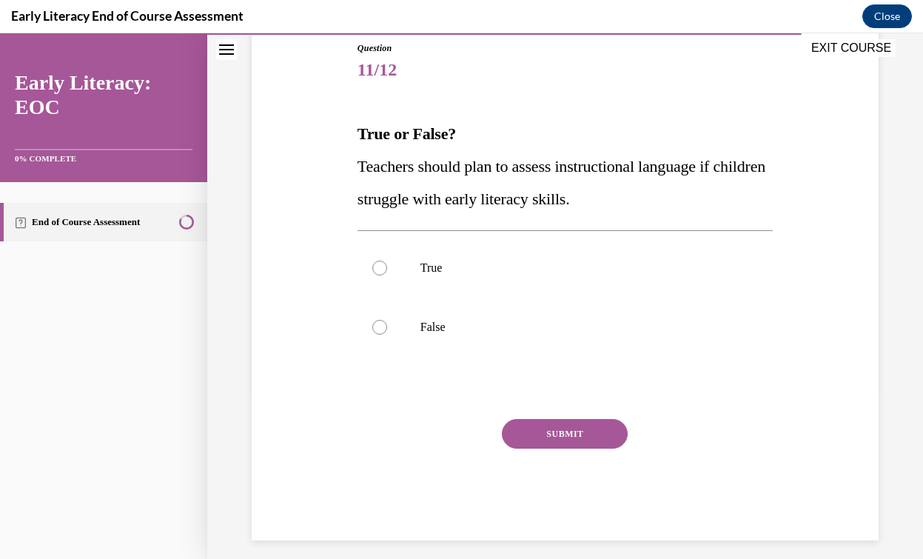
scroll to position [175, 0]
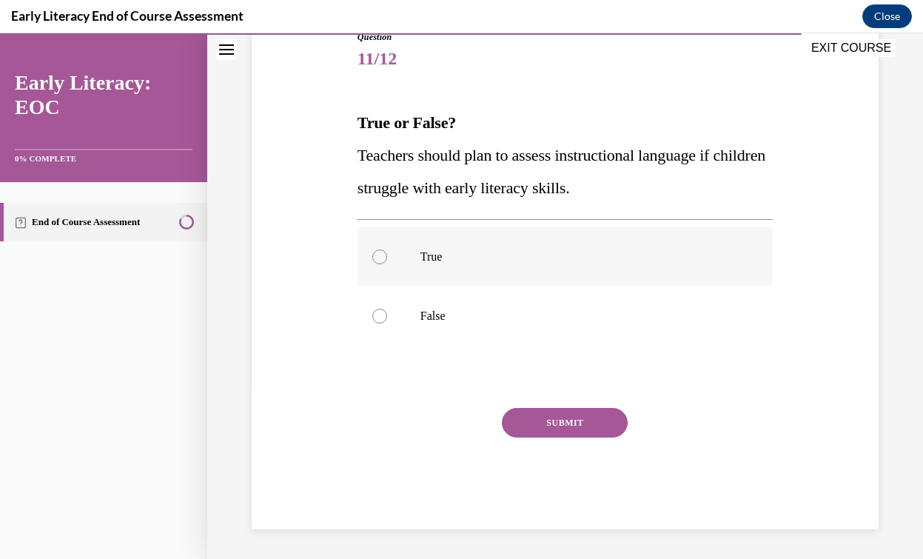
click at [606, 276] on div at bounding box center [564, 256] width 415 height 59
click at [581, 427] on button "SUBMIT" at bounding box center [565, 423] width 126 height 30
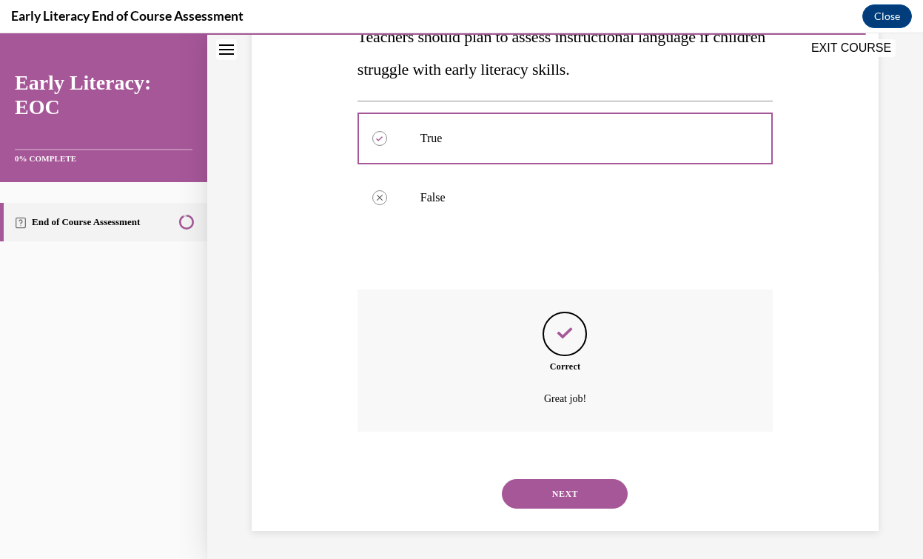
scroll to position [295, 0]
click at [576, 505] on button "NEXT" at bounding box center [565, 492] width 126 height 30
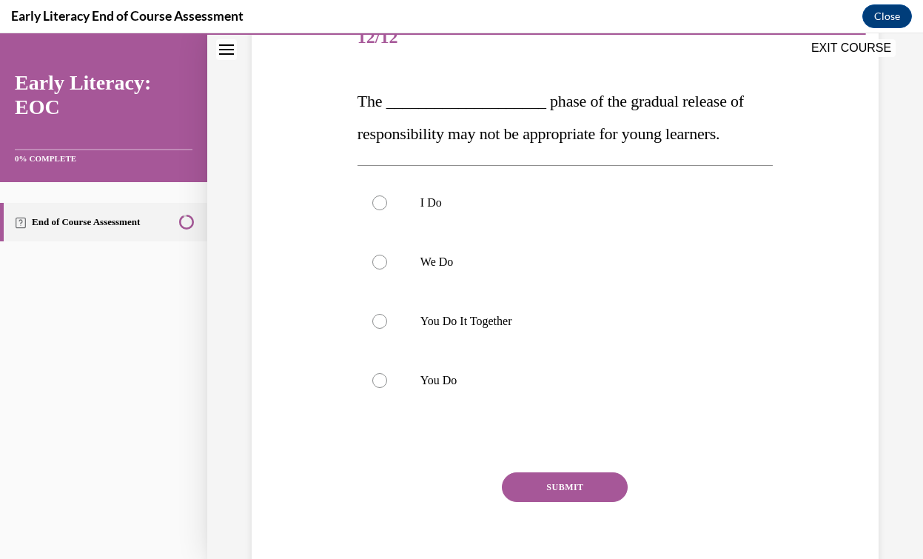
scroll to position [198, 0]
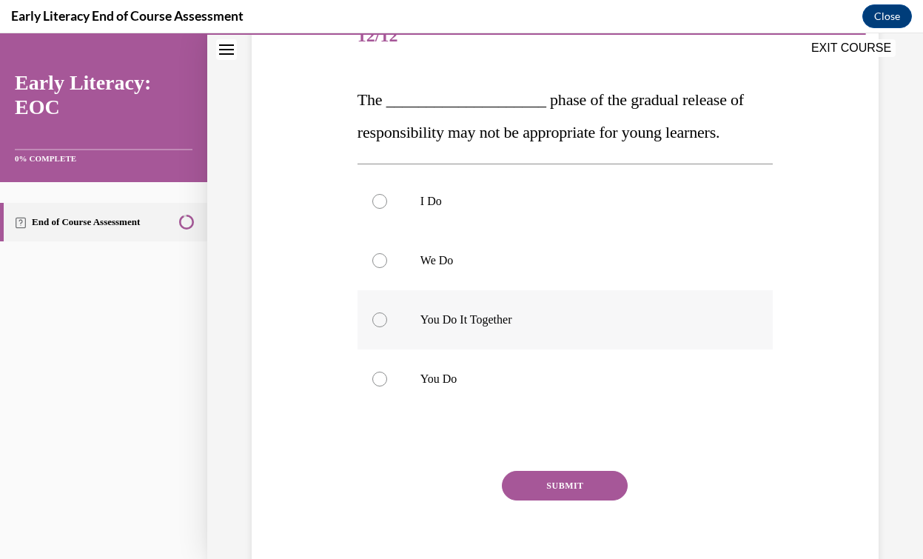
click at [508, 315] on p "You Do It Together" at bounding box center [577, 319] width 315 height 15
click at [589, 483] on button "SUBMIT" at bounding box center [565, 486] width 126 height 30
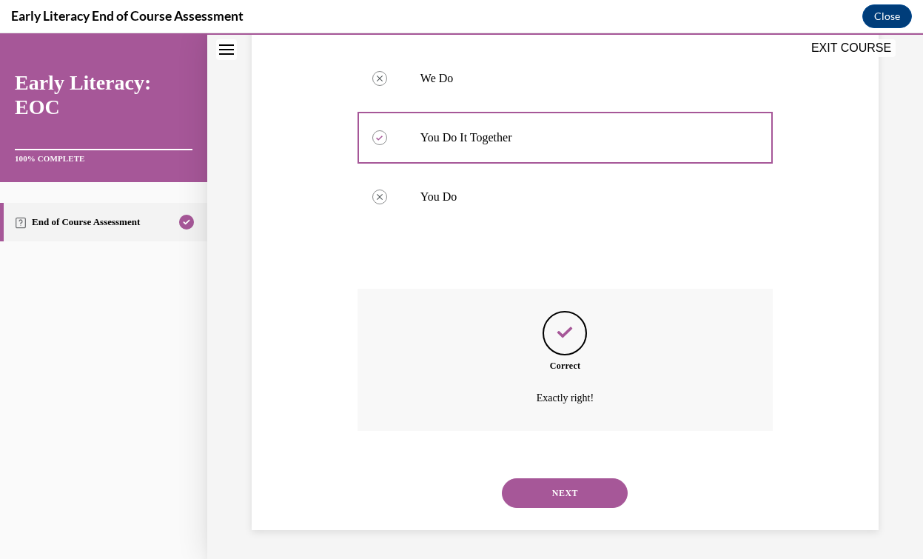
scroll to position [381, 0]
click at [589, 491] on button "NEXT" at bounding box center [565, 492] width 126 height 30
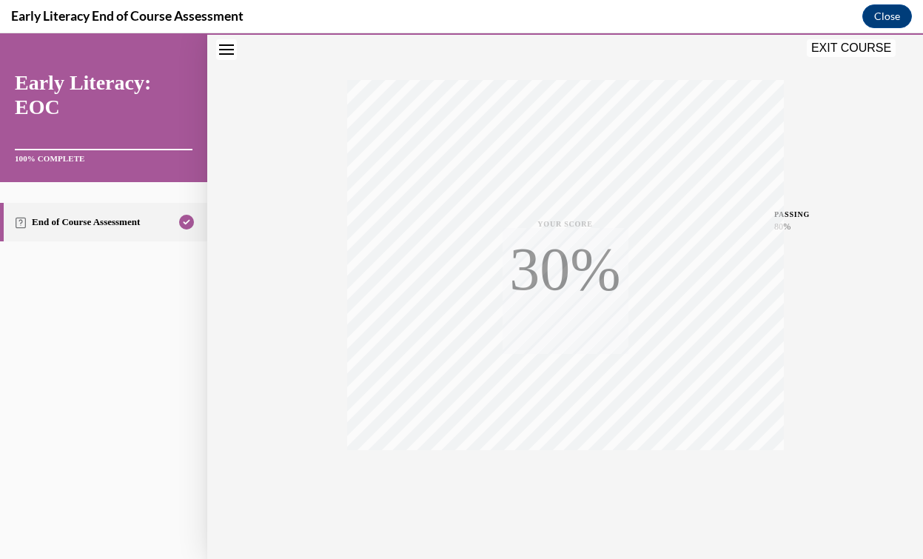
scroll to position [233, 0]
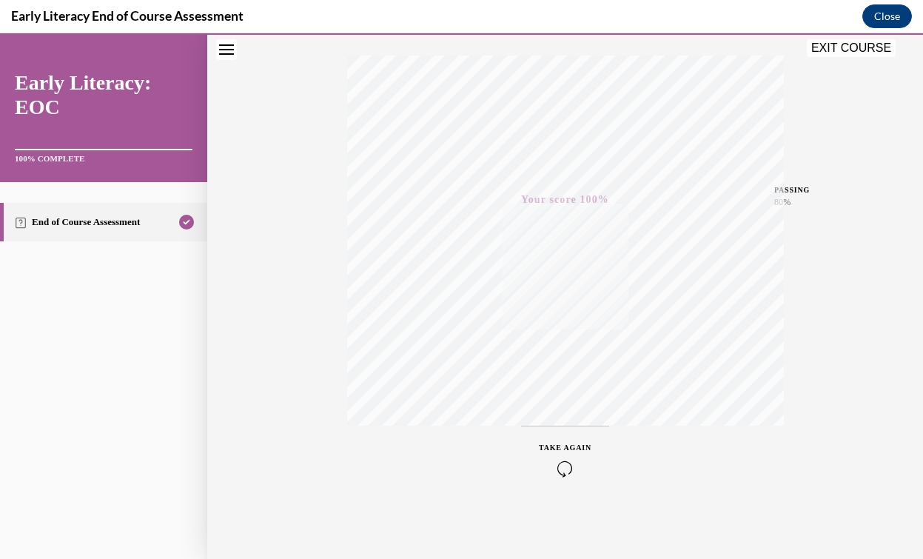
click at [875, 49] on button "EXIT COURSE" at bounding box center [851, 48] width 89 height 18
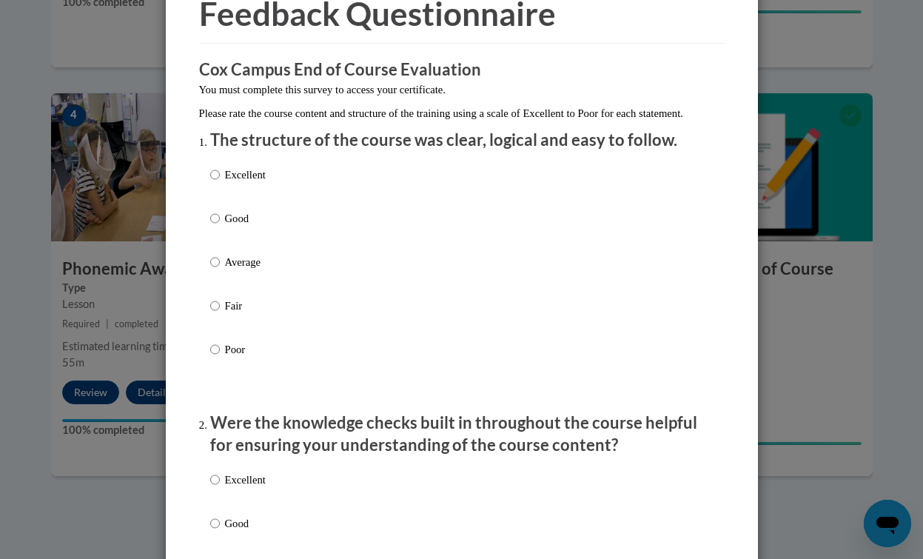
scroll to position [0, 0]
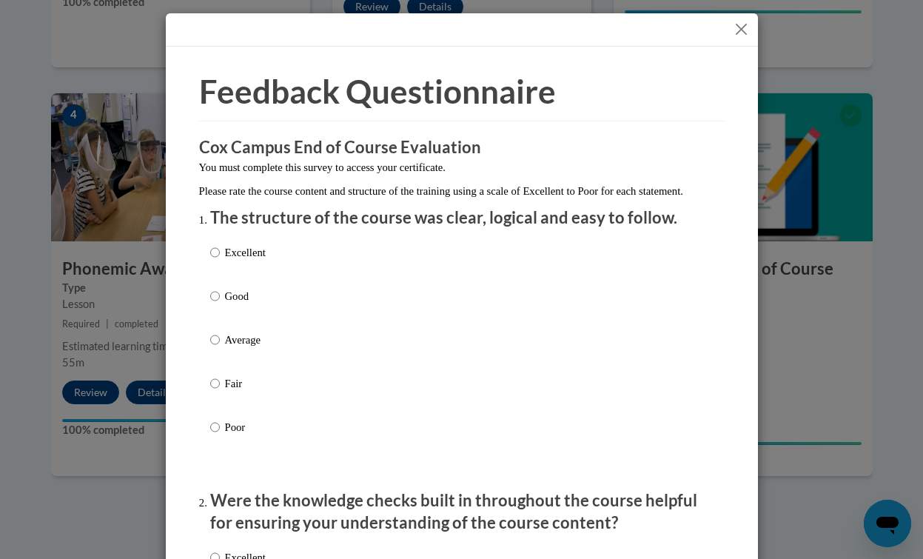
click at [739, 27] on button "Close" at bounding box center [741, 29] width 19 height 19
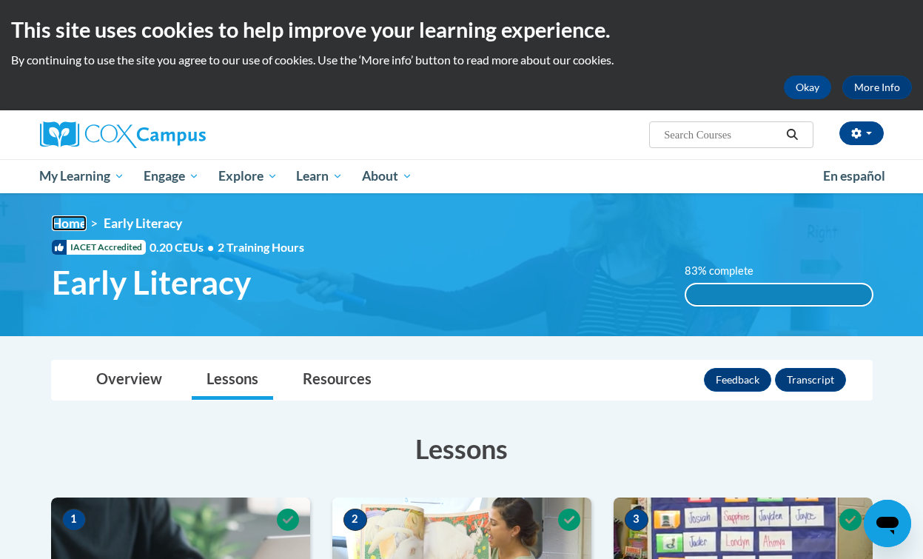
click at [72, 228] on link "Home" at bounding box center [69, 223] width 35 height 16
